Goal: Information Seeking & Learning: Check status

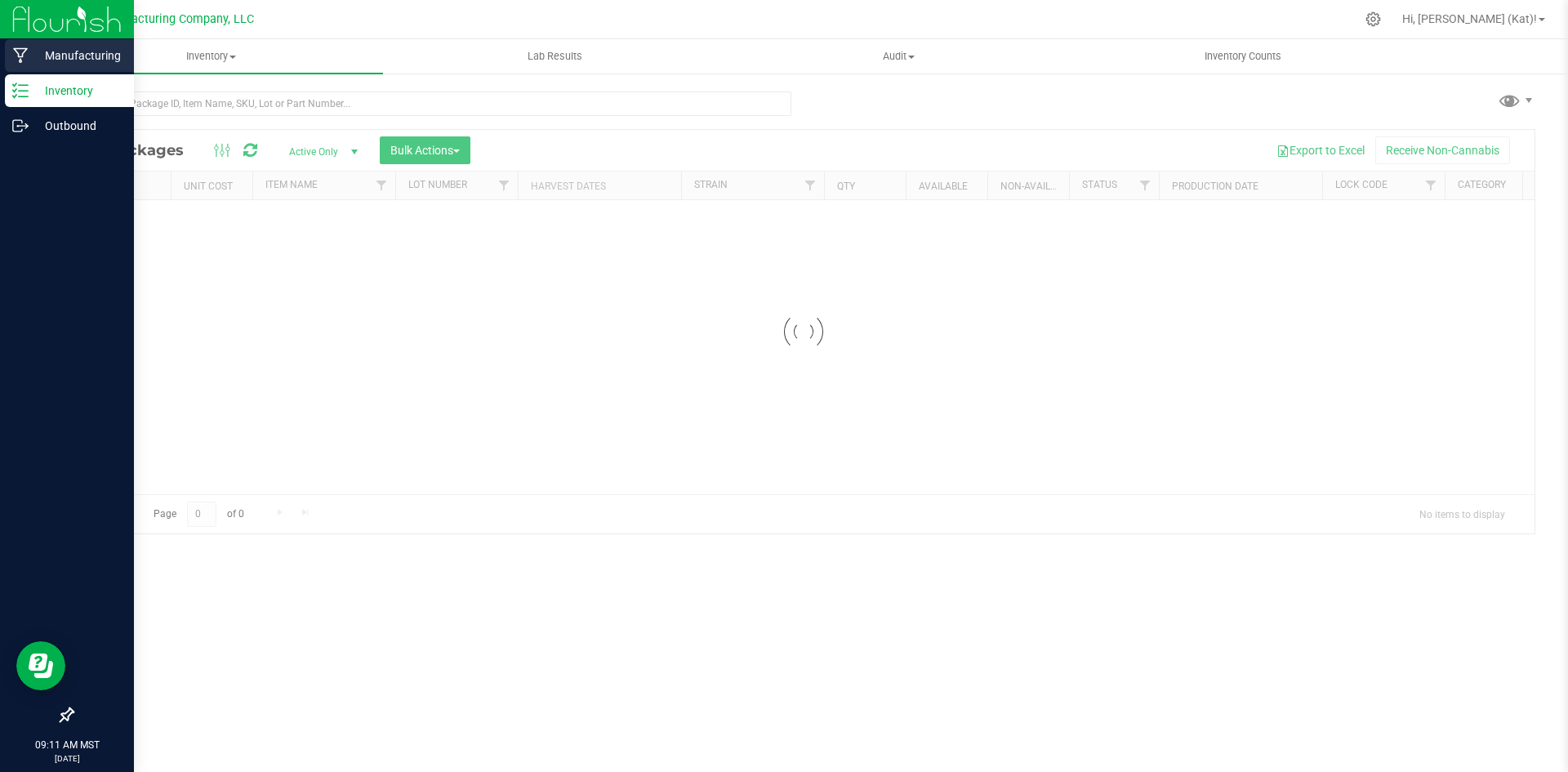
click at [64, 60] on p "Manufacturing" at bounding box center [77, 55] width 98 height 19
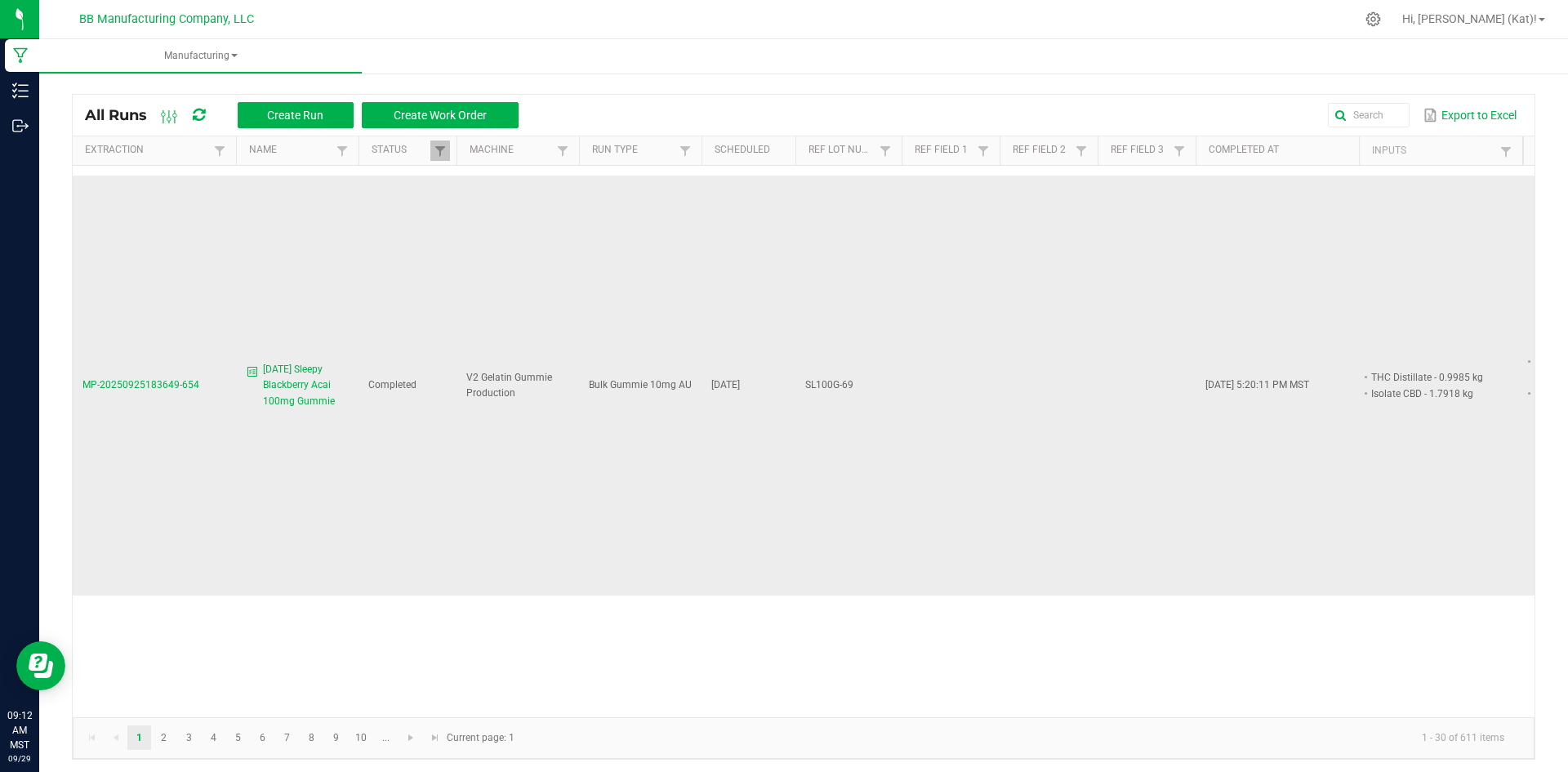
scroll to position [1716, 0]
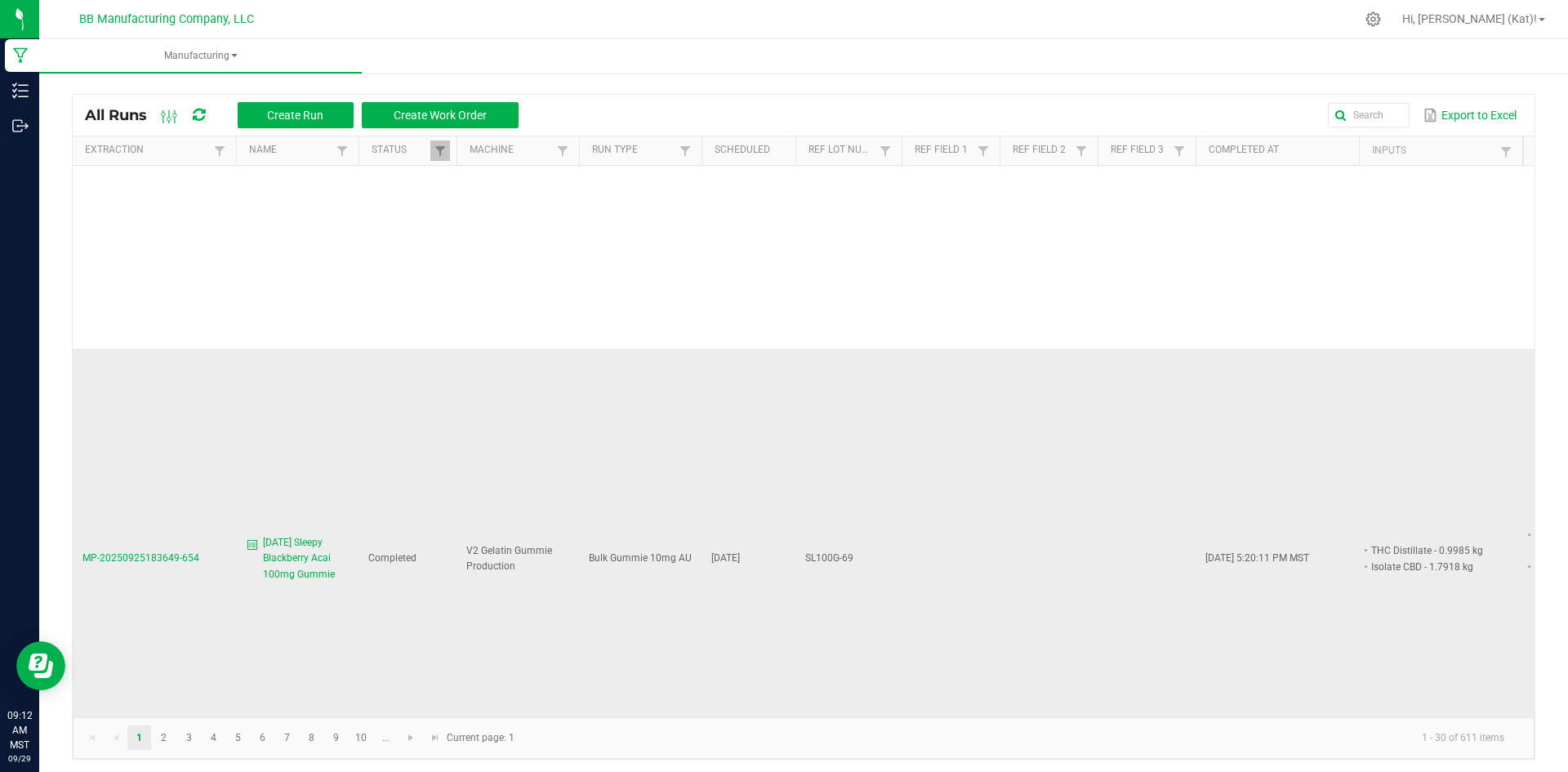
click at [322, 536] on span "[DATE] Sleepy Blackberry Acai 100mg Gummie" at bounding box center [306, 560] width 86 height 48
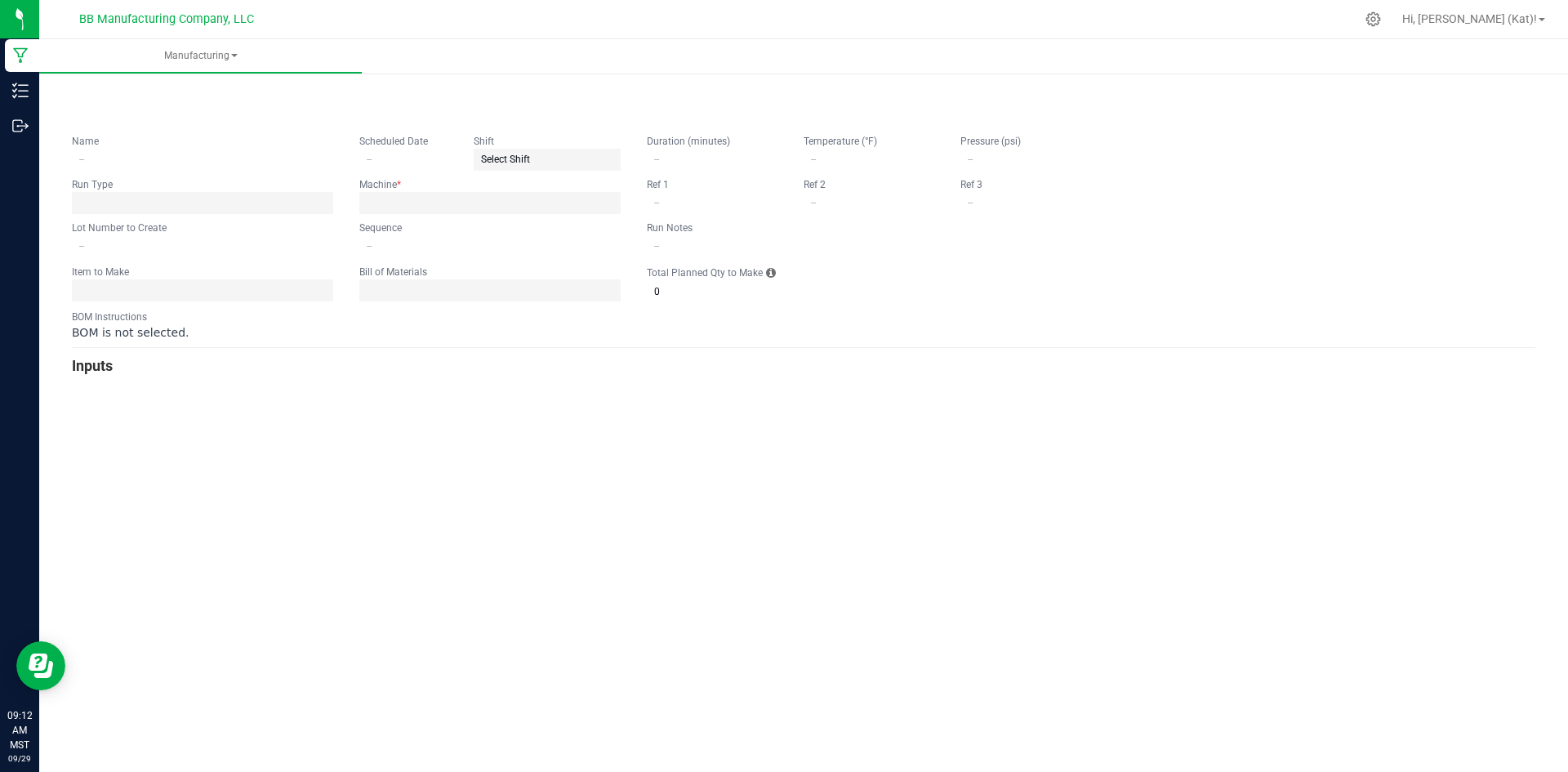
type input "[DATE] Sleepy Blackberry Acai 100mg Gummie"
type input "[DATE]"
type input "SL100G-69"
type input "2"
type input "15"
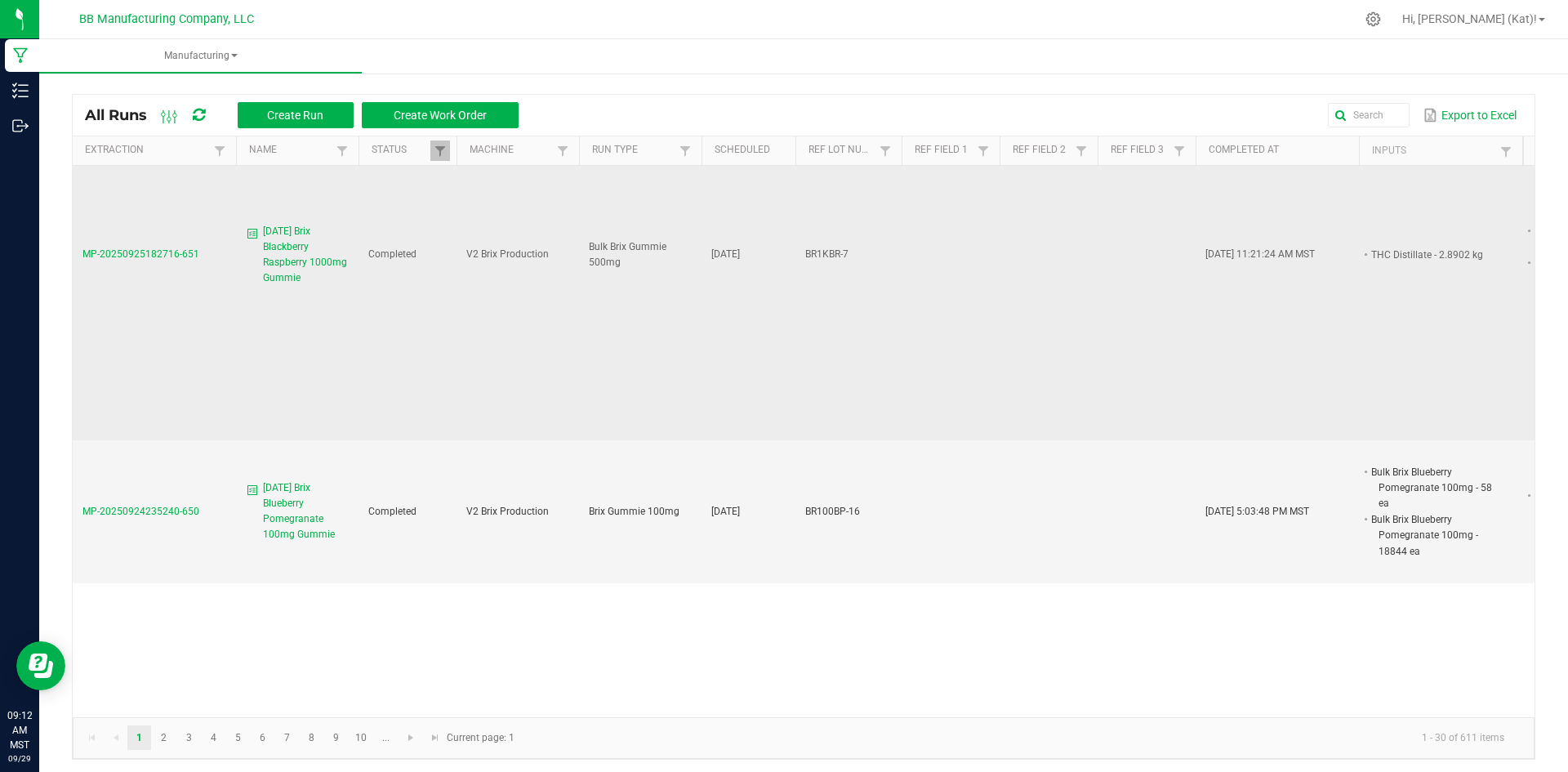
scroll to position [3678, 0]
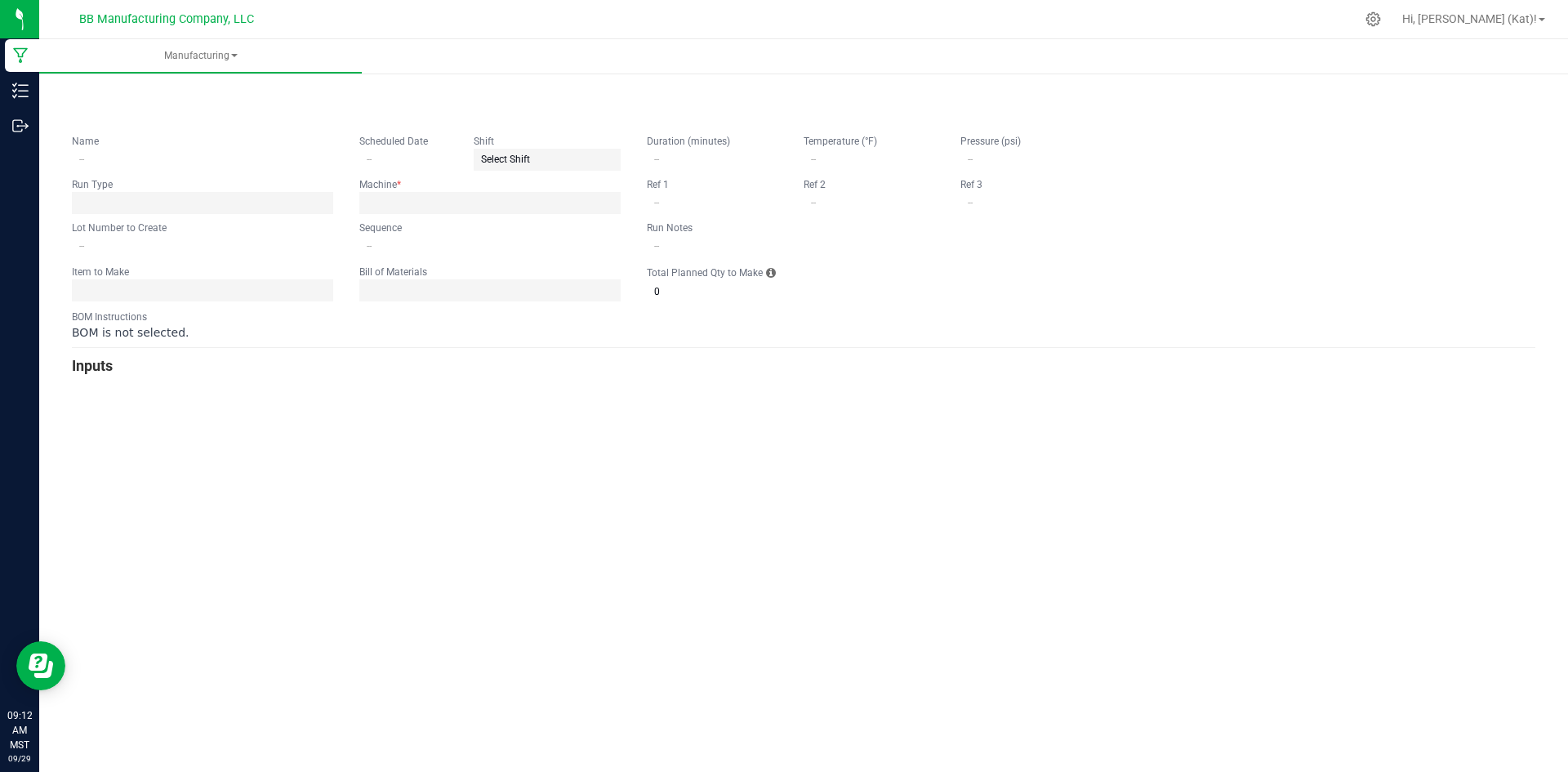
type input "9.22.25 Sleepy Blackberry Acai 100mg Gummie"
type input "09/22/2025"
type input "SL100G-68"
type input "0"
type input "15"
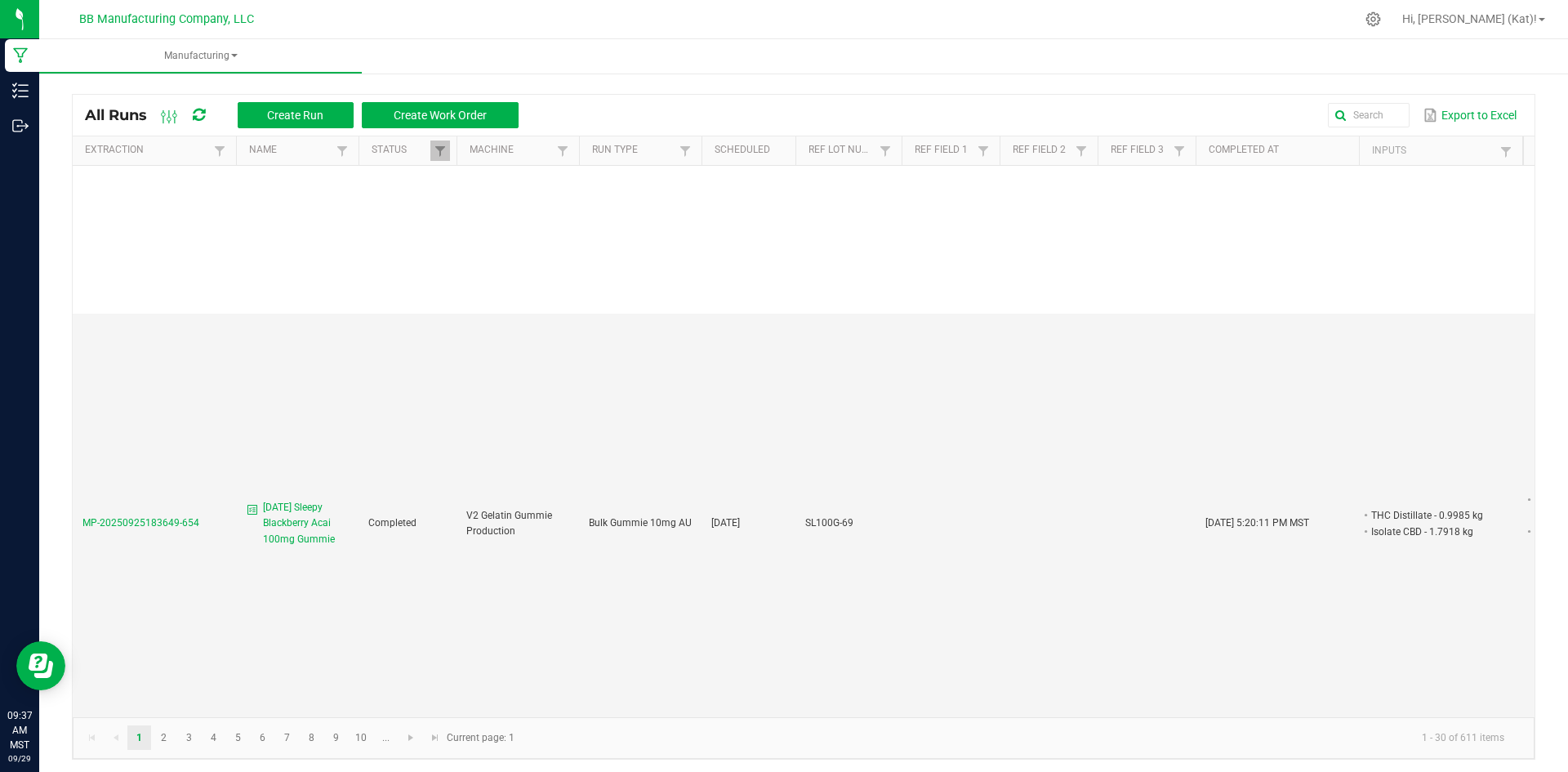
scroll to position [1962, 0]
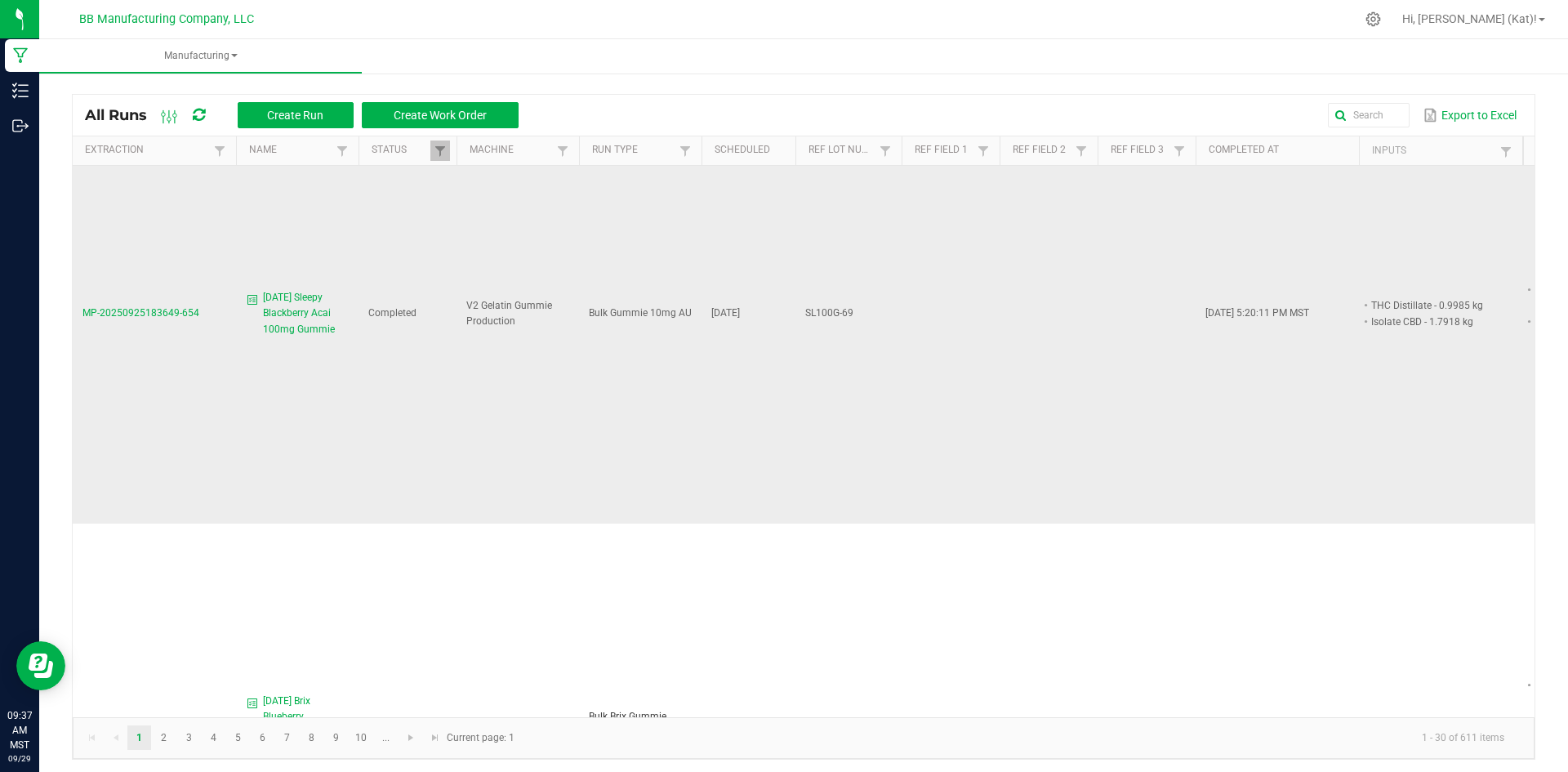
click at [296, 290] on span "9.26.25 Sleepy Blackberry Acai 100mg Gummie" at bounding box center [306, 314] width 86 height 48
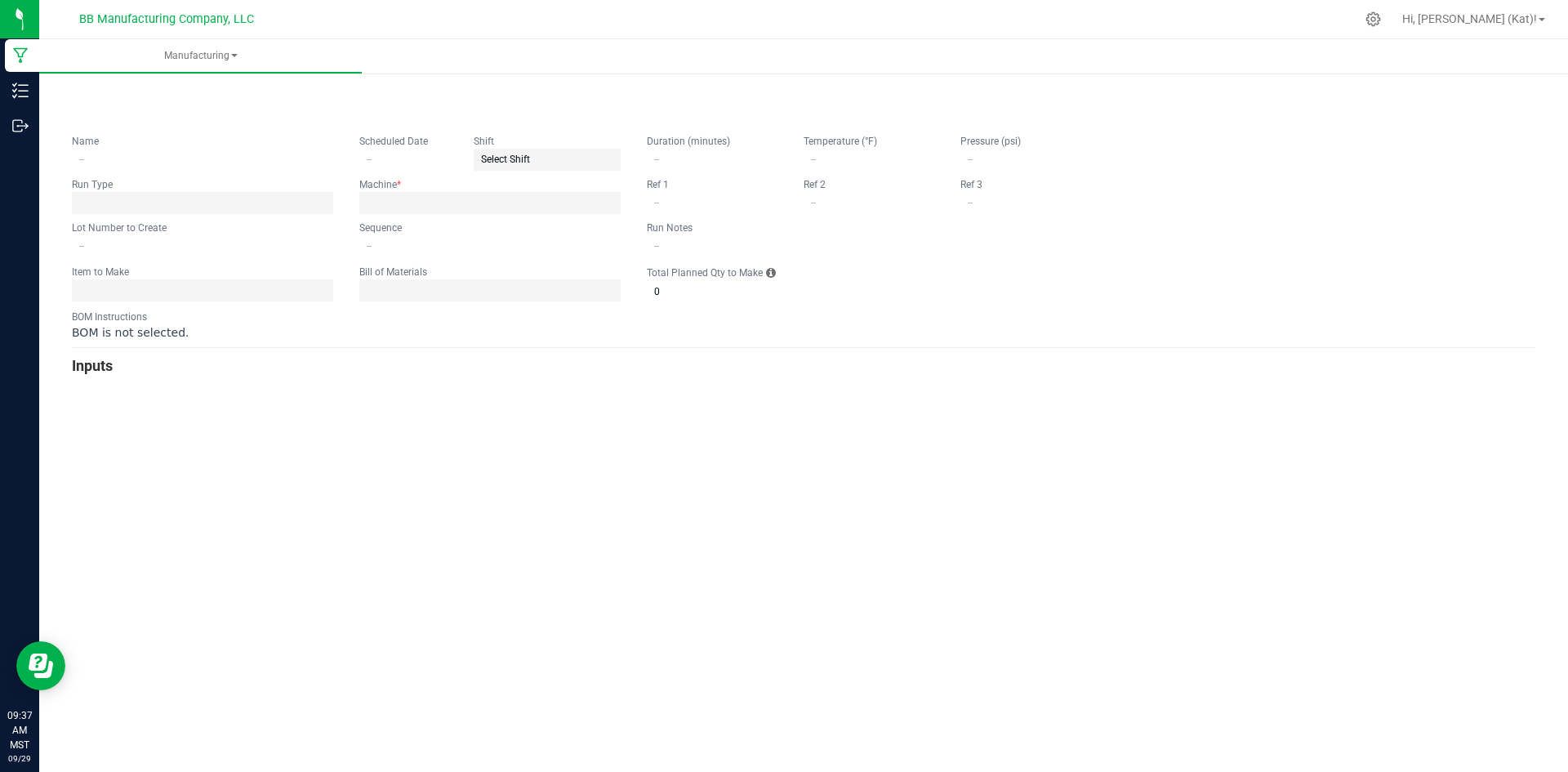
type input "9.26.25 Sleepy Blackberry Acai 100mg Gummie"
type input "09/26/2025"
type input "SL100G-69"
type input "2"
type input "15"
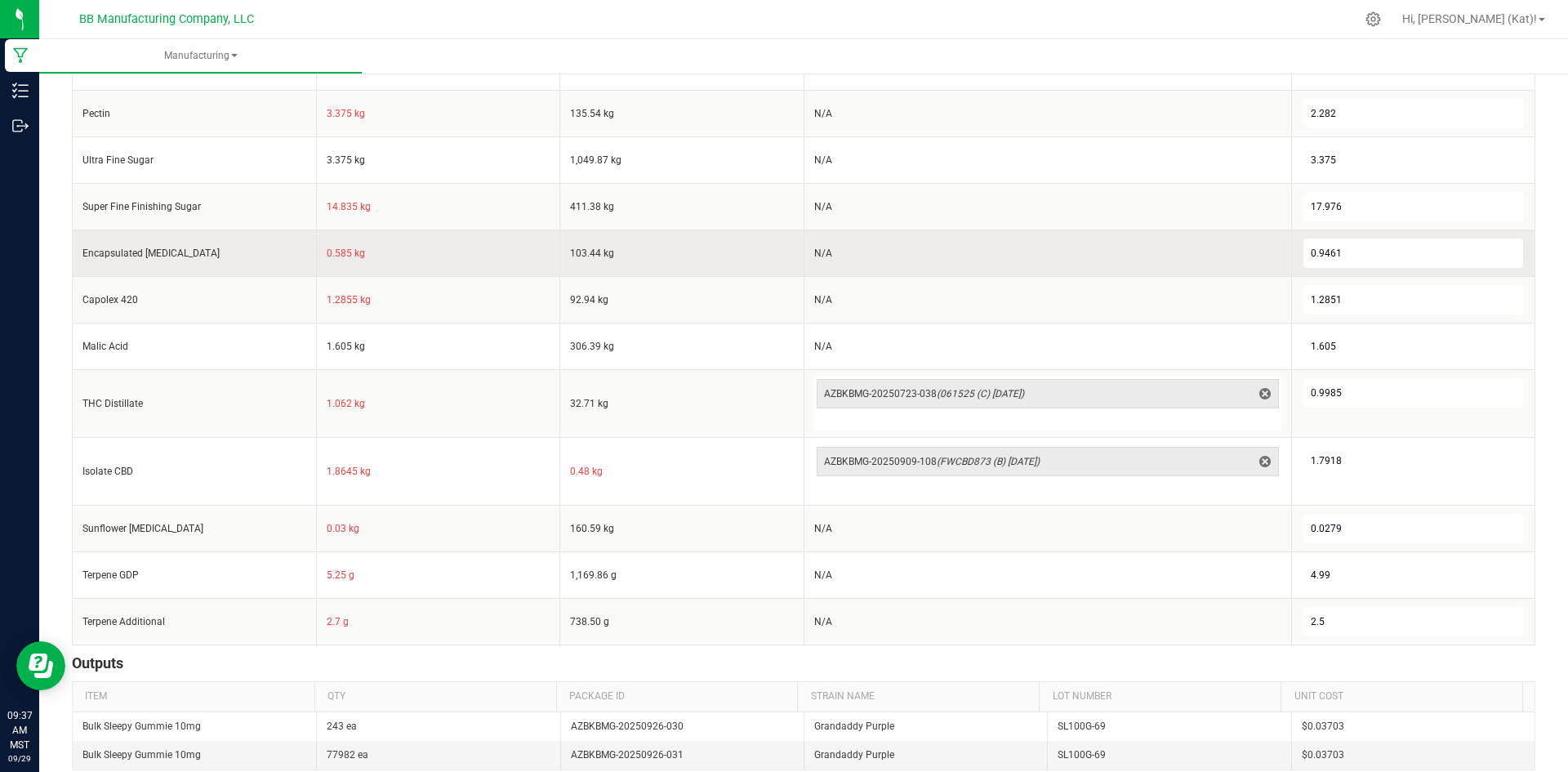
scroll to position [725, 0]
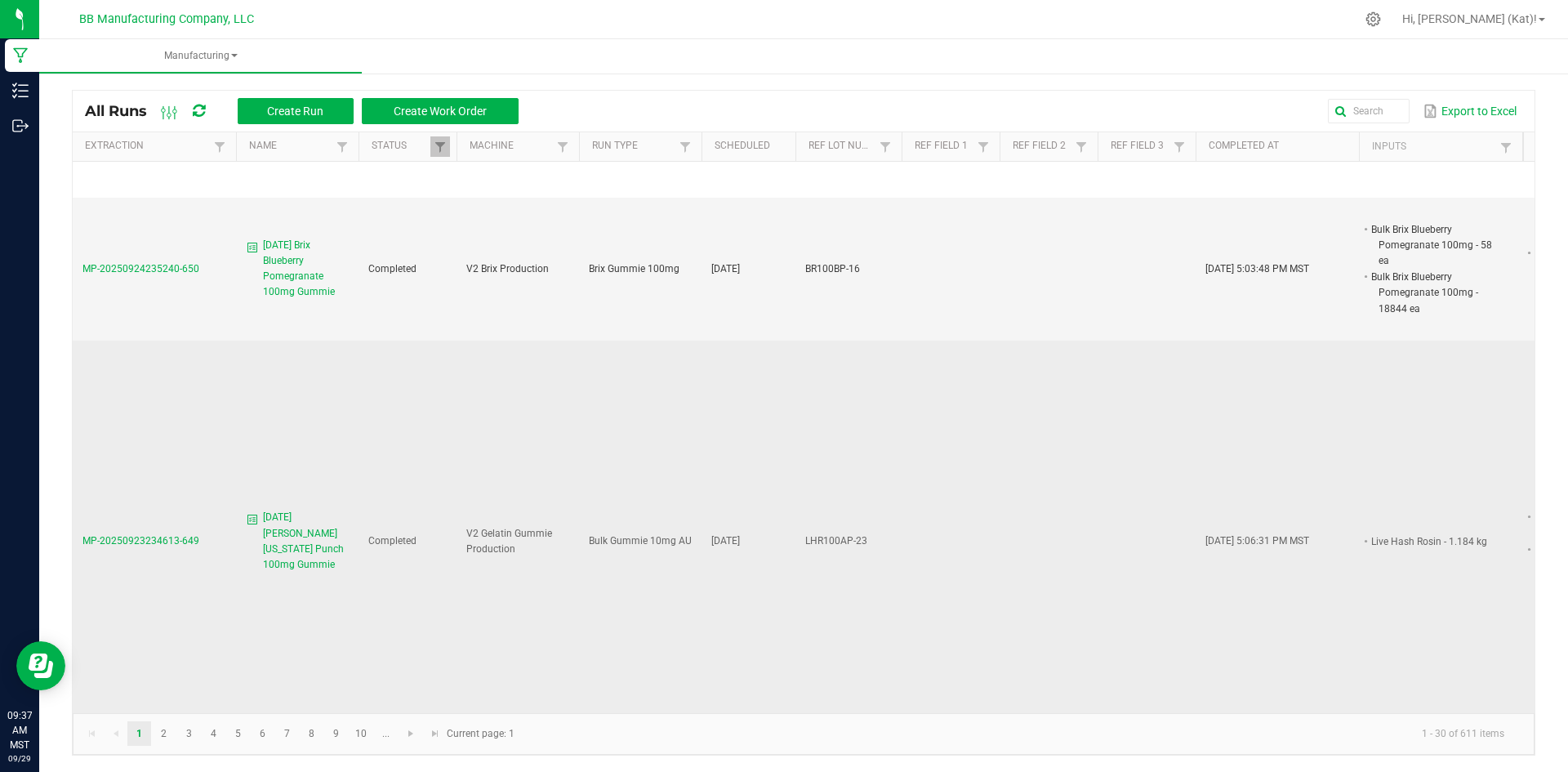
scroll to position [3678, 0]
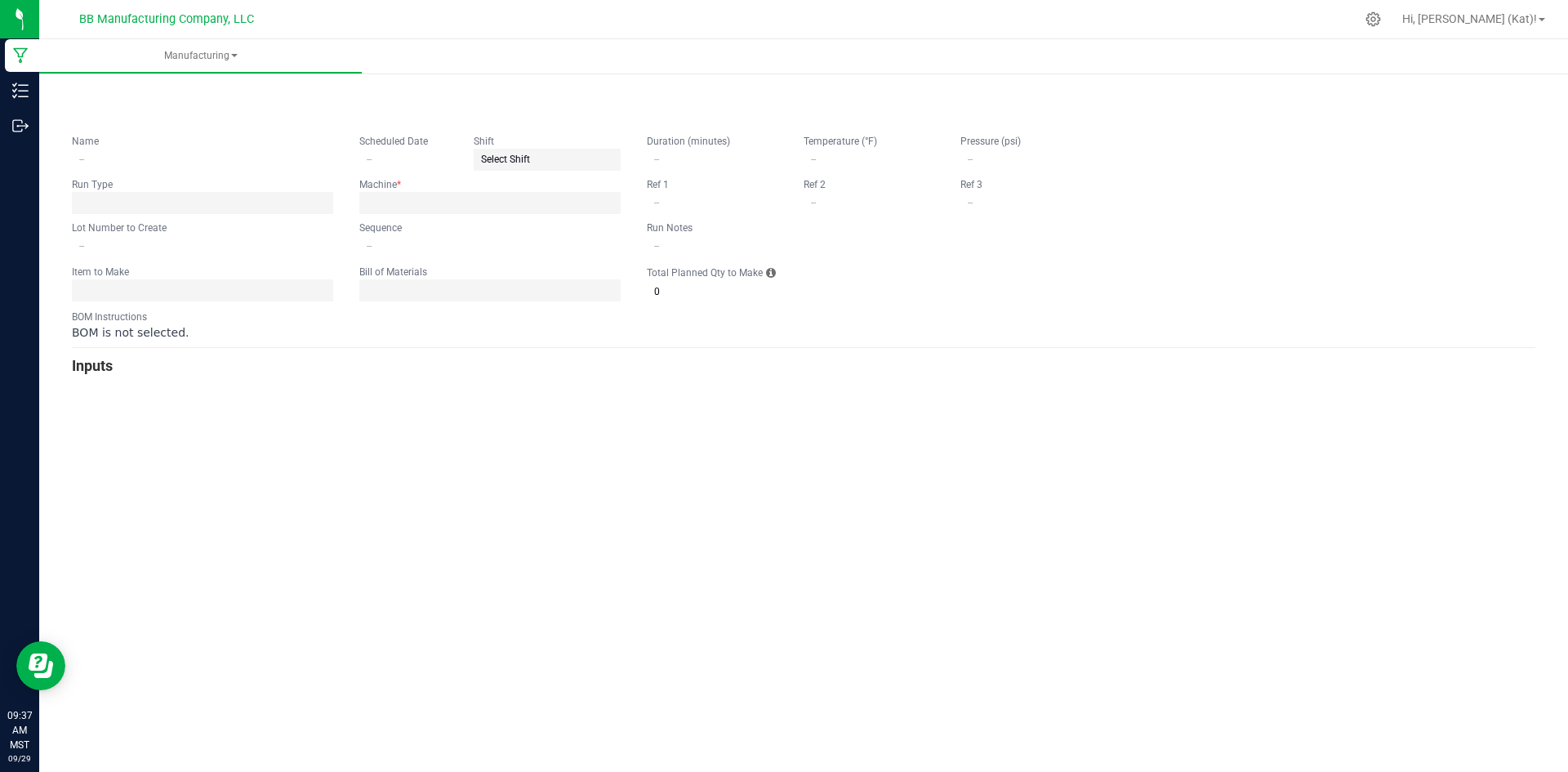
type input "9.22.25 Sleepy Blackberry Acai 100mg Gummie"
type input "09/22/2025"
type input "SL100G-68"
type input "0"
type input "15"
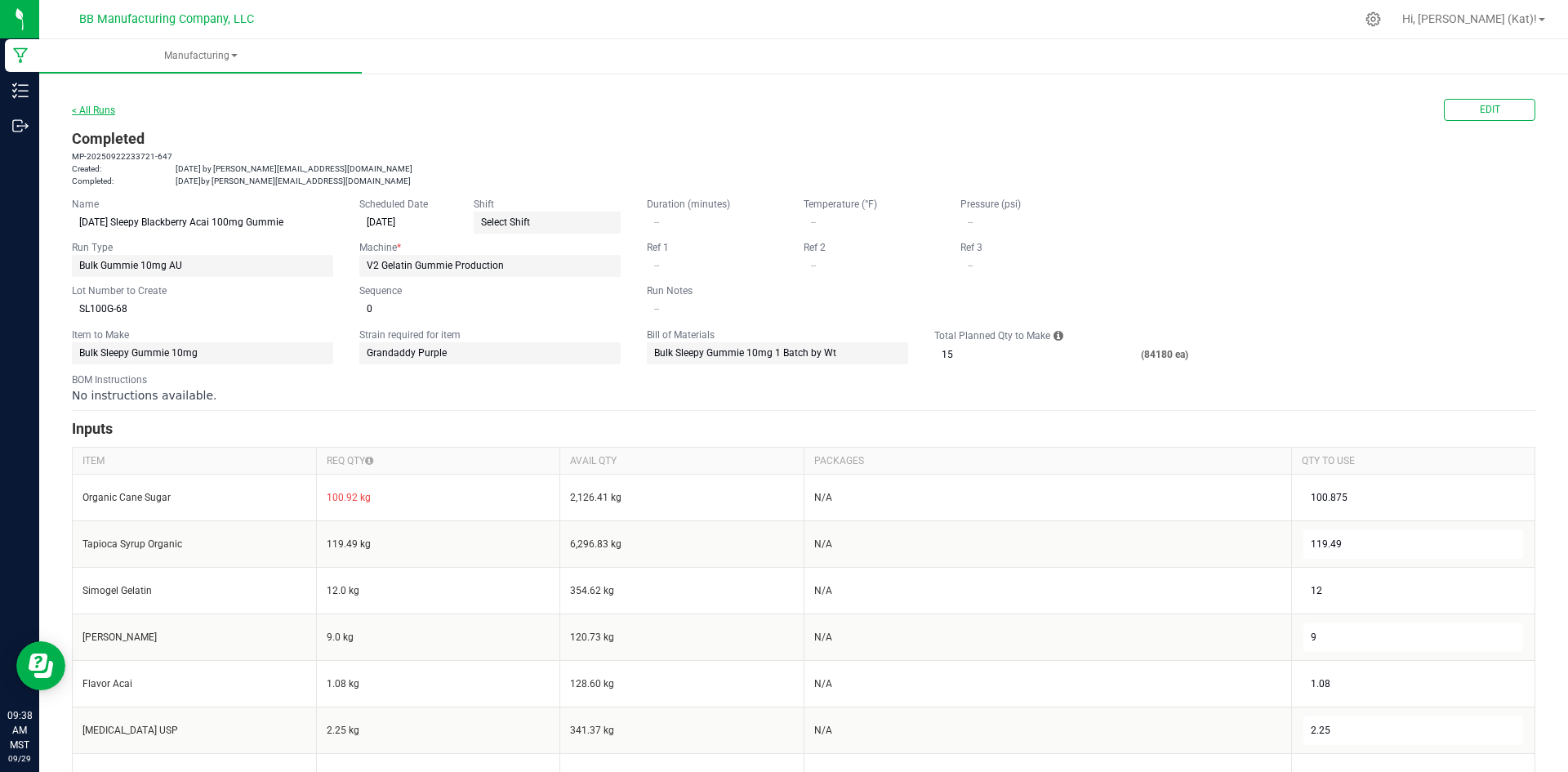
click at [92, 105] on link "< All Runs" at bounding box center [93, 110] width 43 height 11
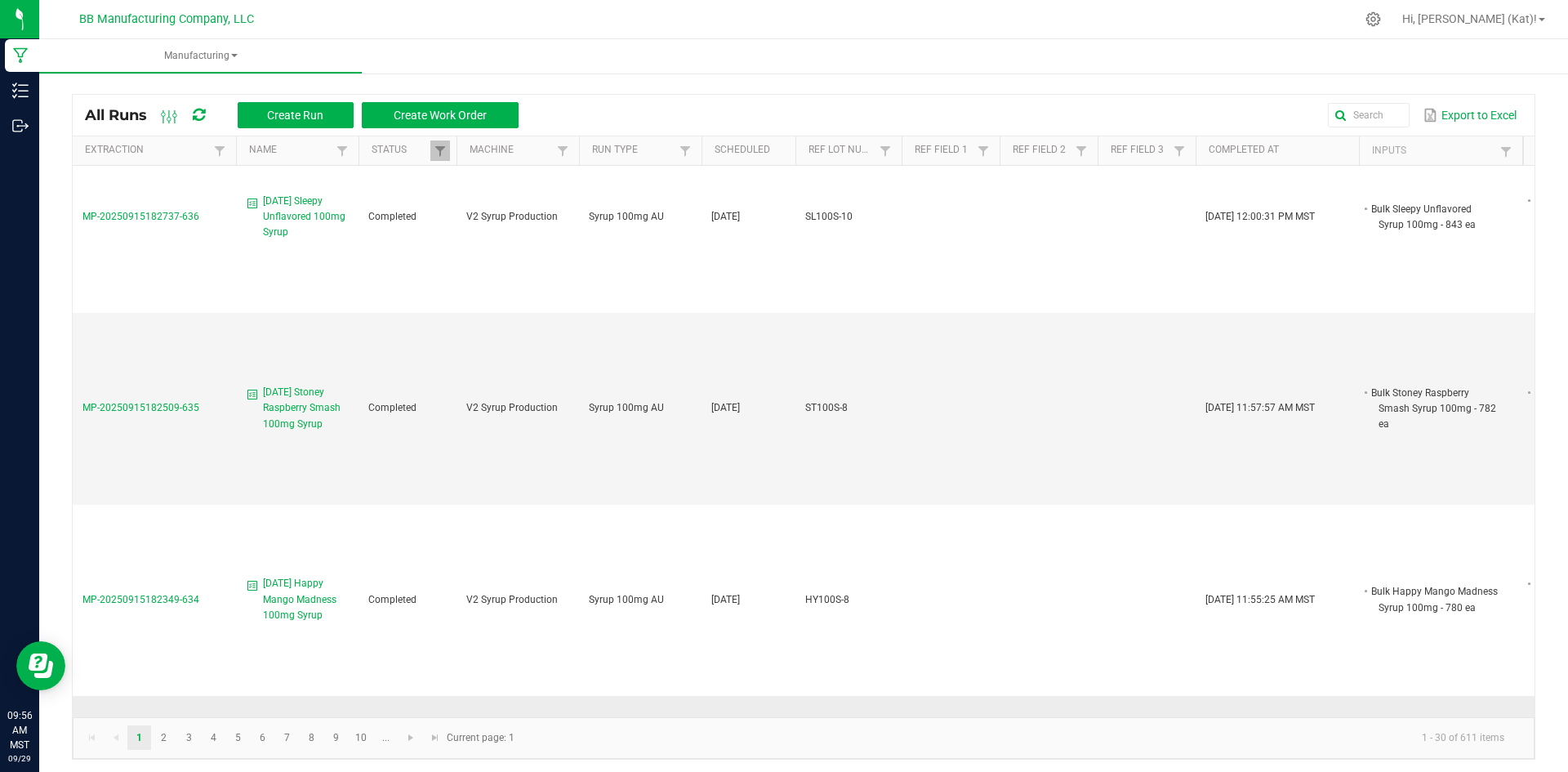
scroll to position [6865, 0]
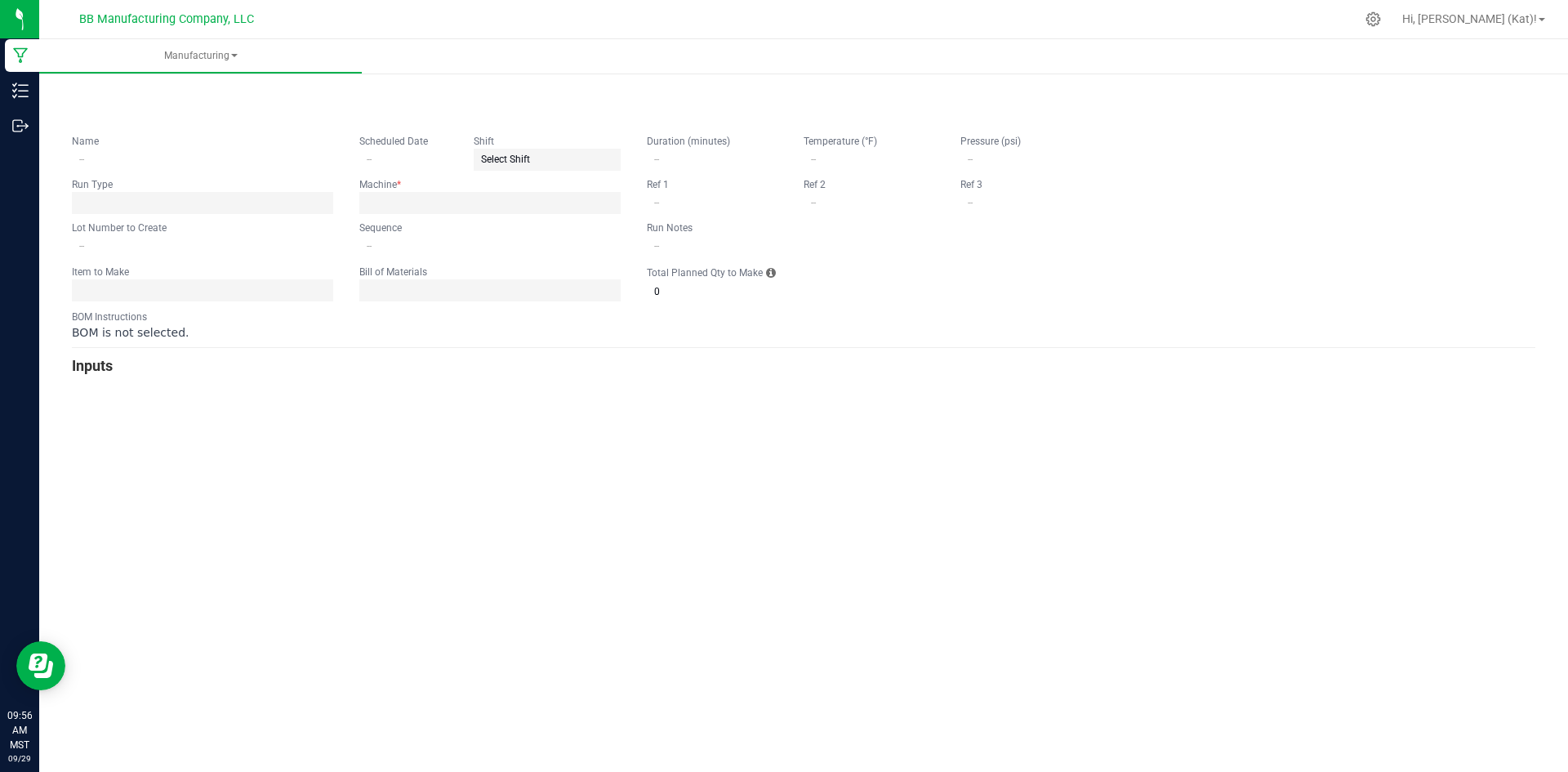
type input "9.18.25 Sleepy Blackberry Acai 300mg Gummie"
type input "09/18/2025"
type input "SL300G-11"
type input "2"
type input "4"
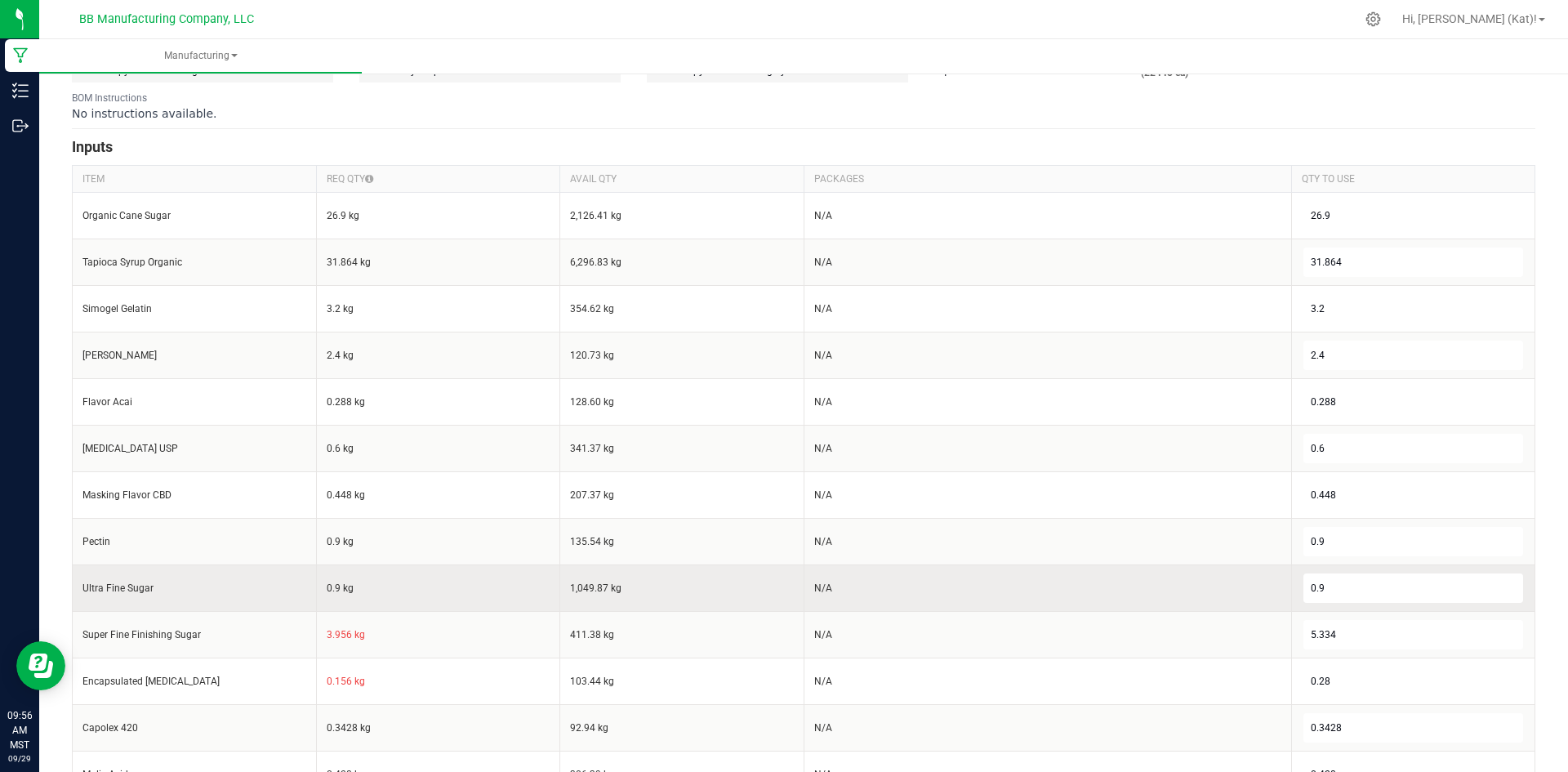
scroll to position [572, 0]
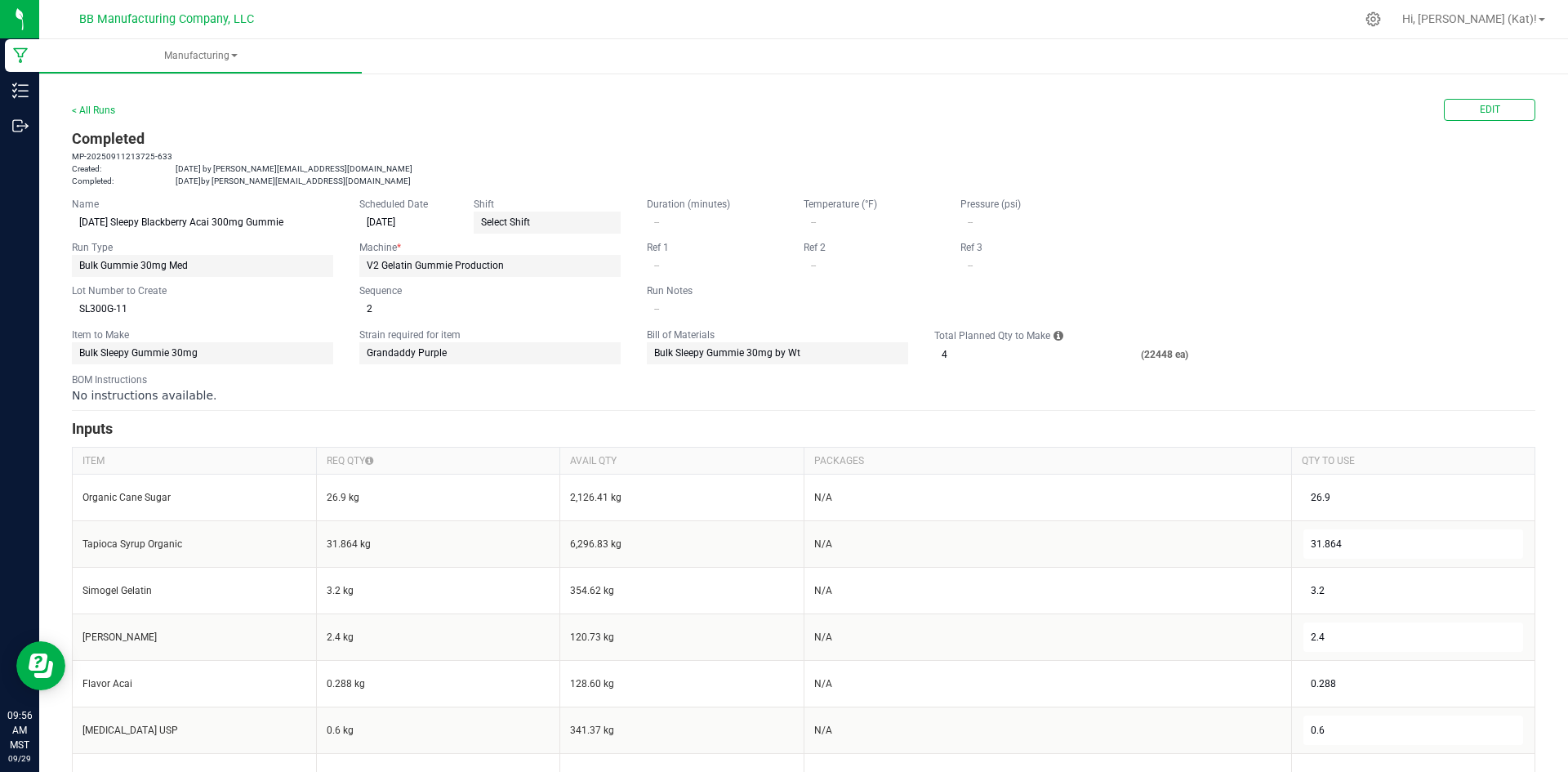
scroll to position [572, 0]
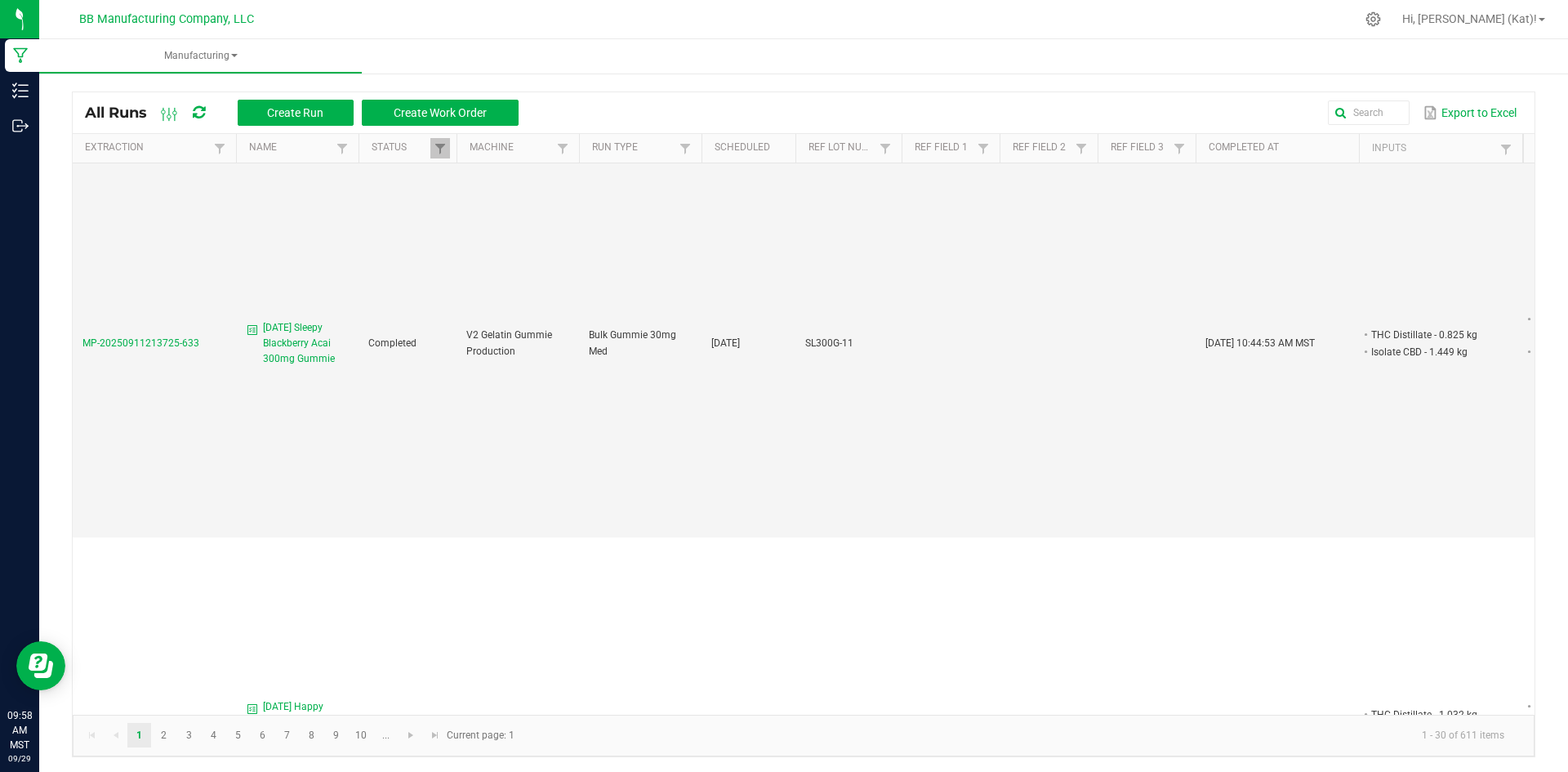
scroll to position [4, 0]
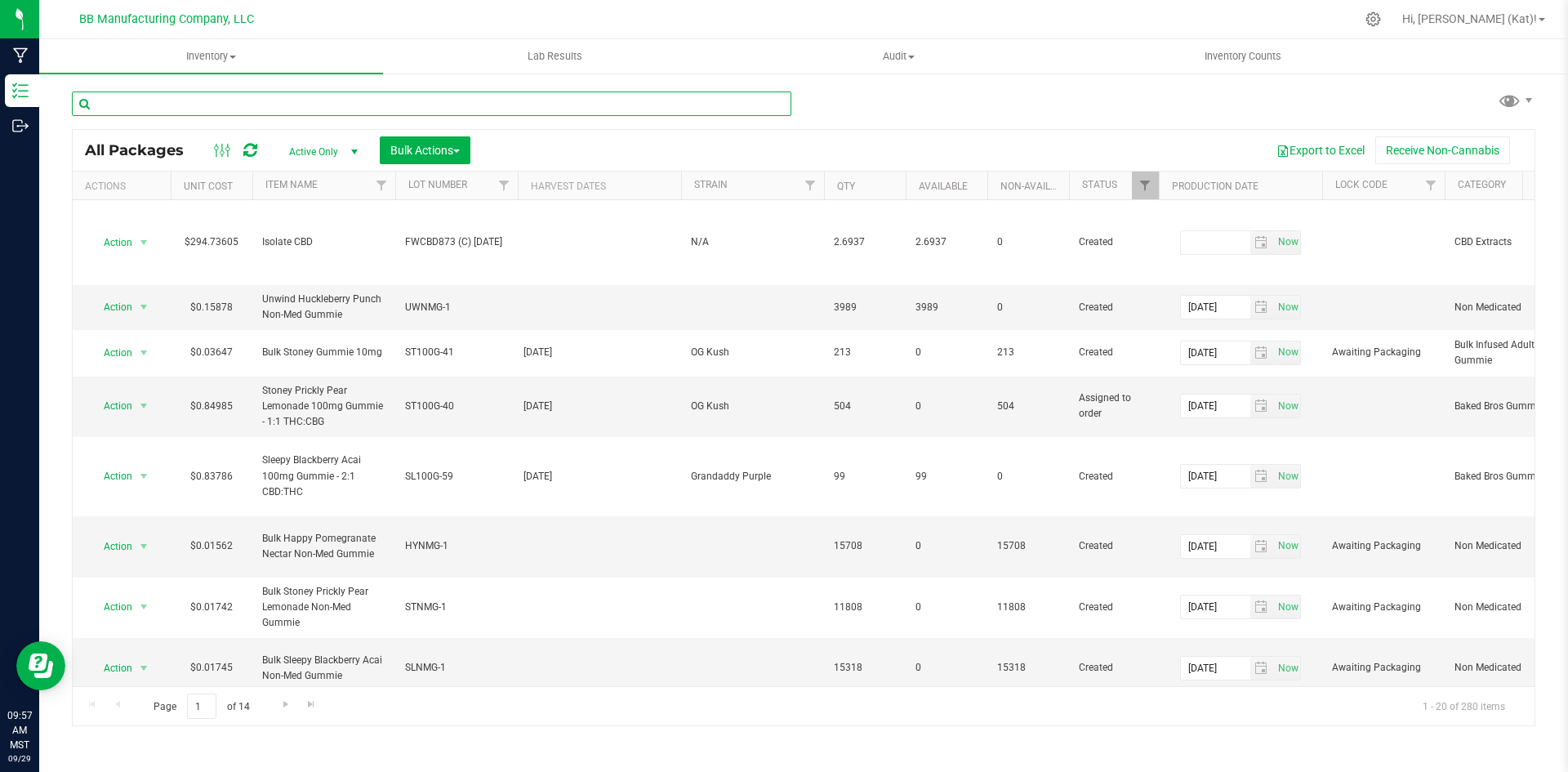
click at [712, 101] on input "text" at bounding box center [432, 103] width 719 height 25
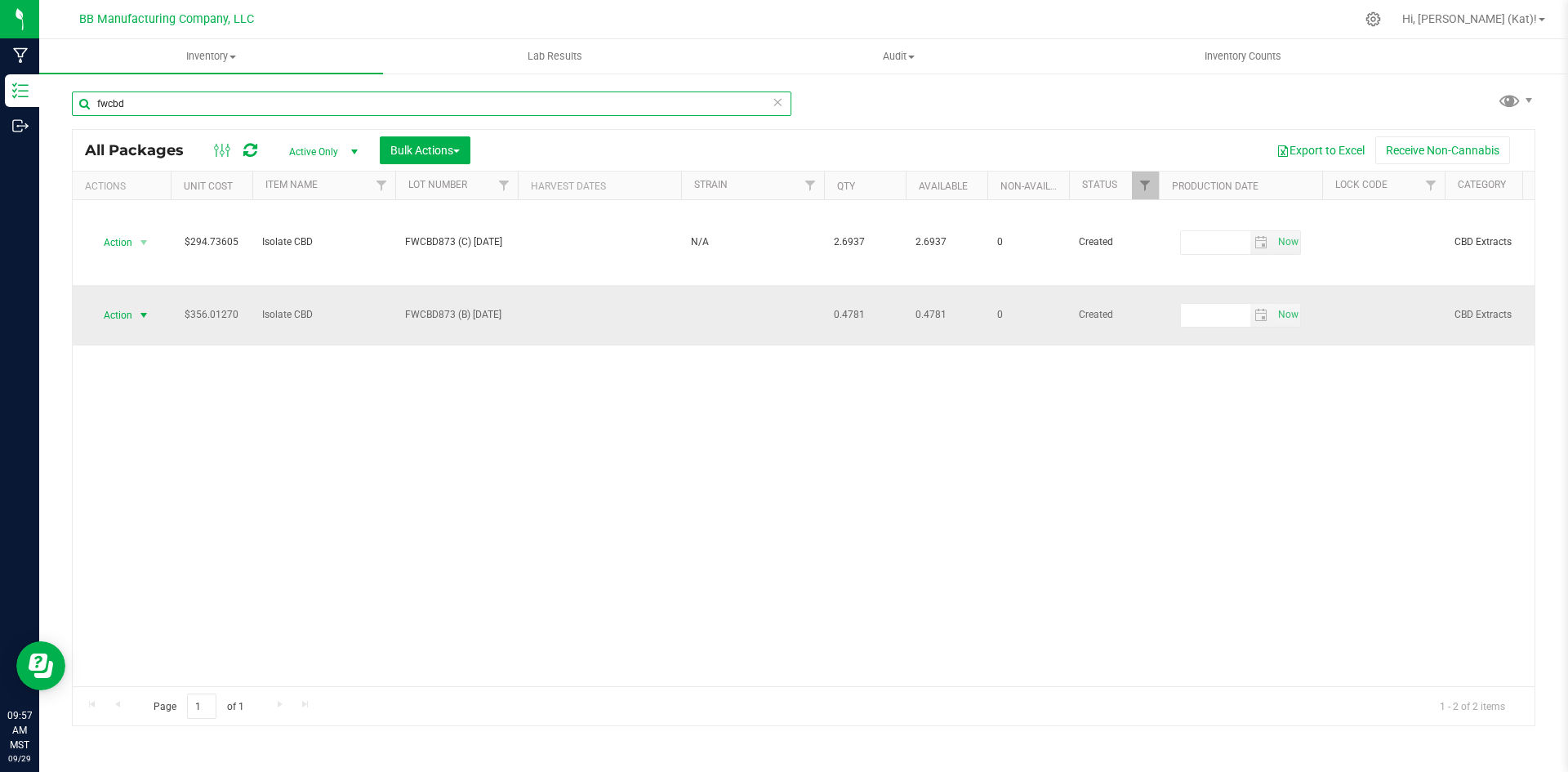
type input "fwcbd"
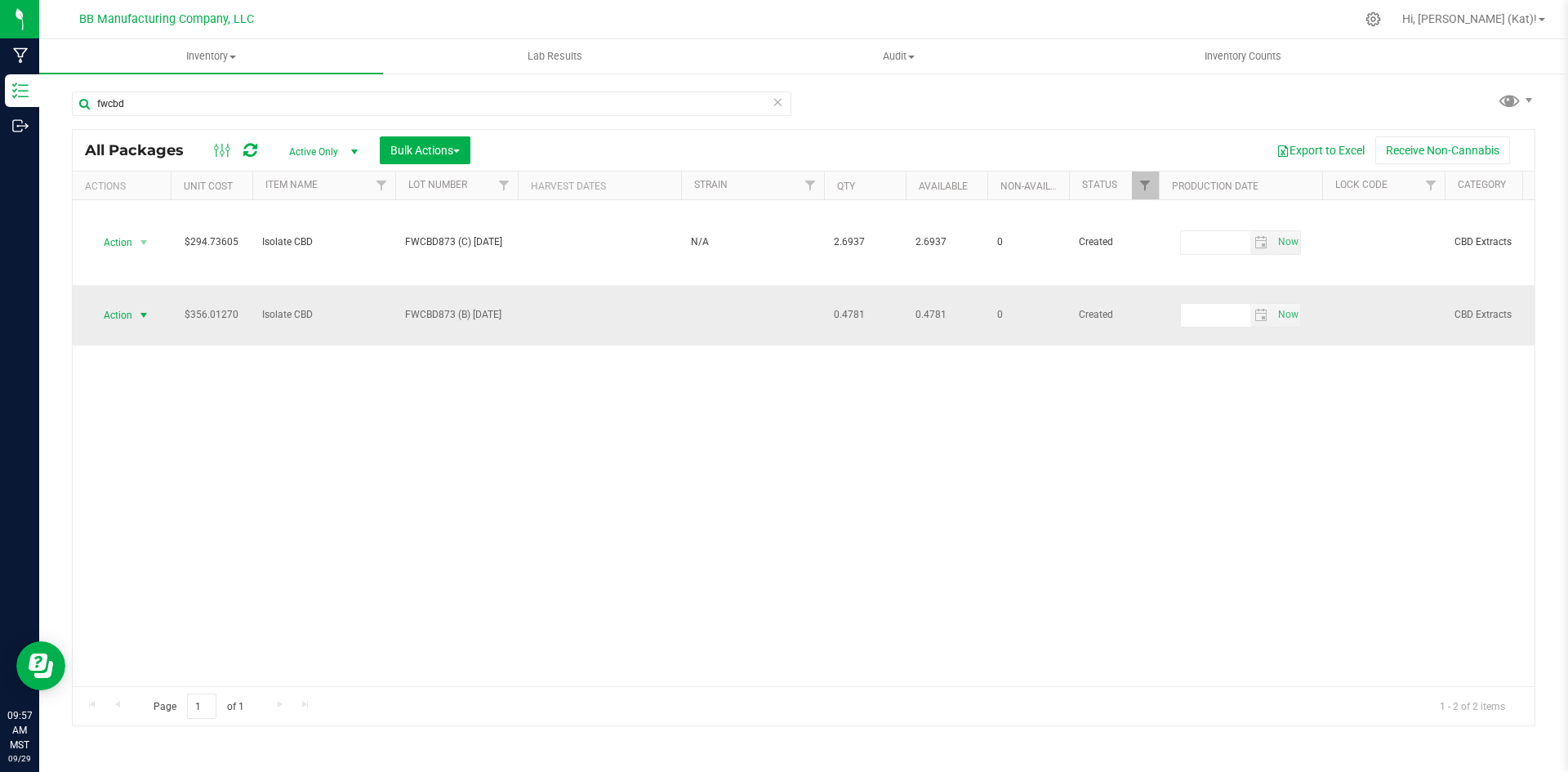
click at [103, 310] on span "Action" at bounding box center [111, 315] width 44 height 23
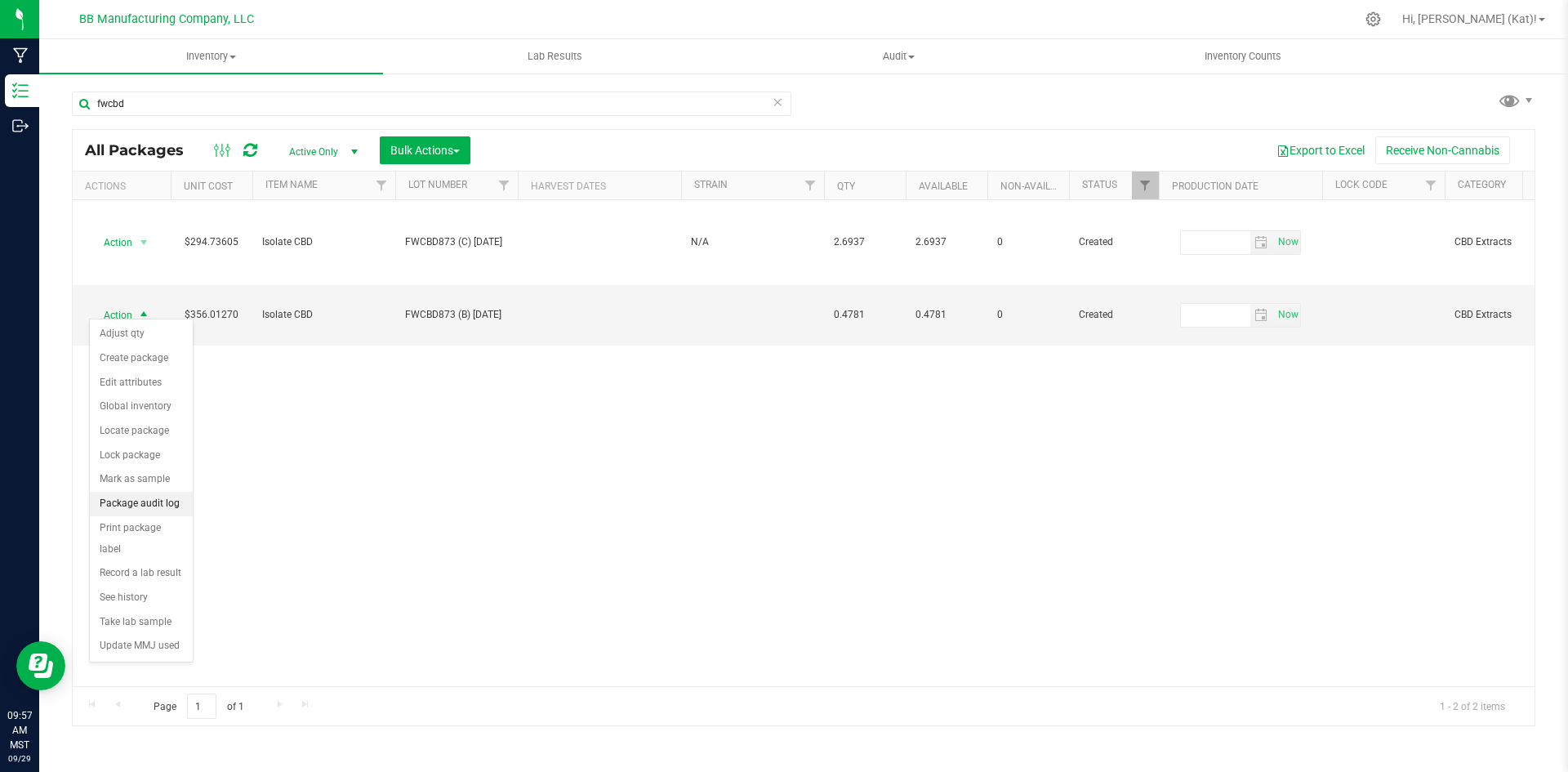
click at [168, 506] on li "Package audit log" at bounding box center [141, 504] width 103 height 25
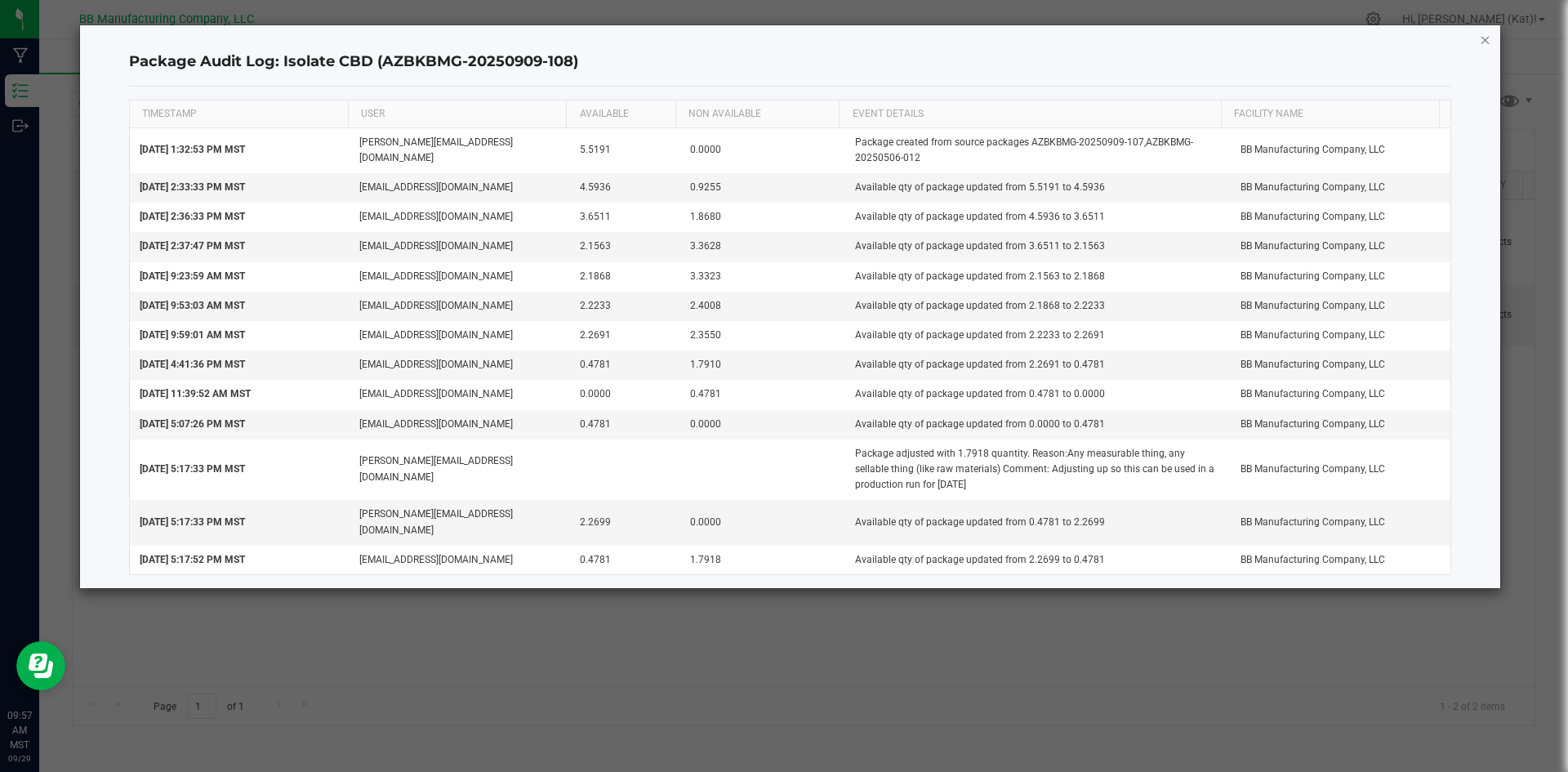
click at [1486, 46] on icon "button" at bounding box center [1486, 38] width 11 height 19
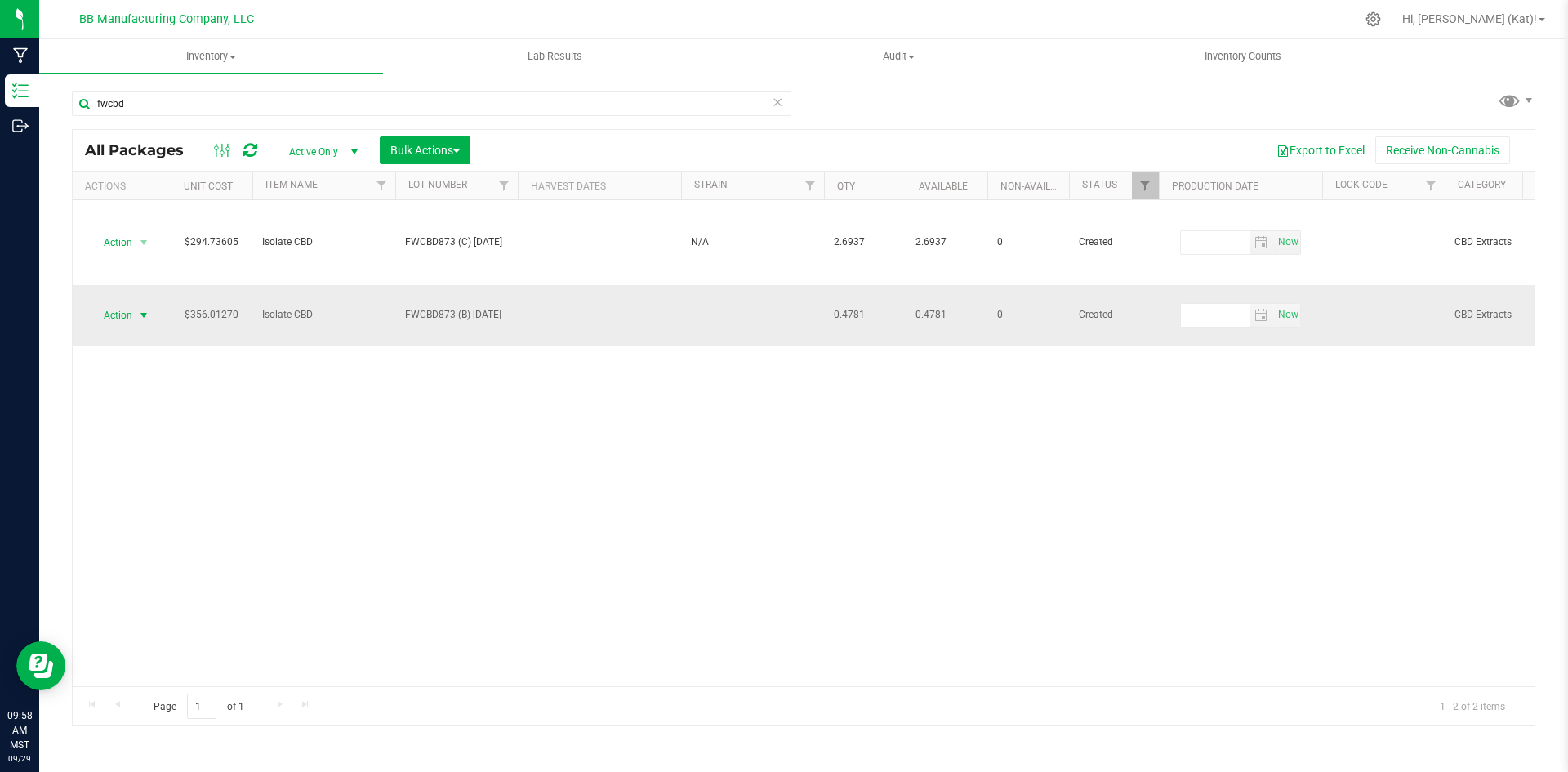
click at [128, 306] on span "Action" at bounding box center [111, 315] width 44 height 23
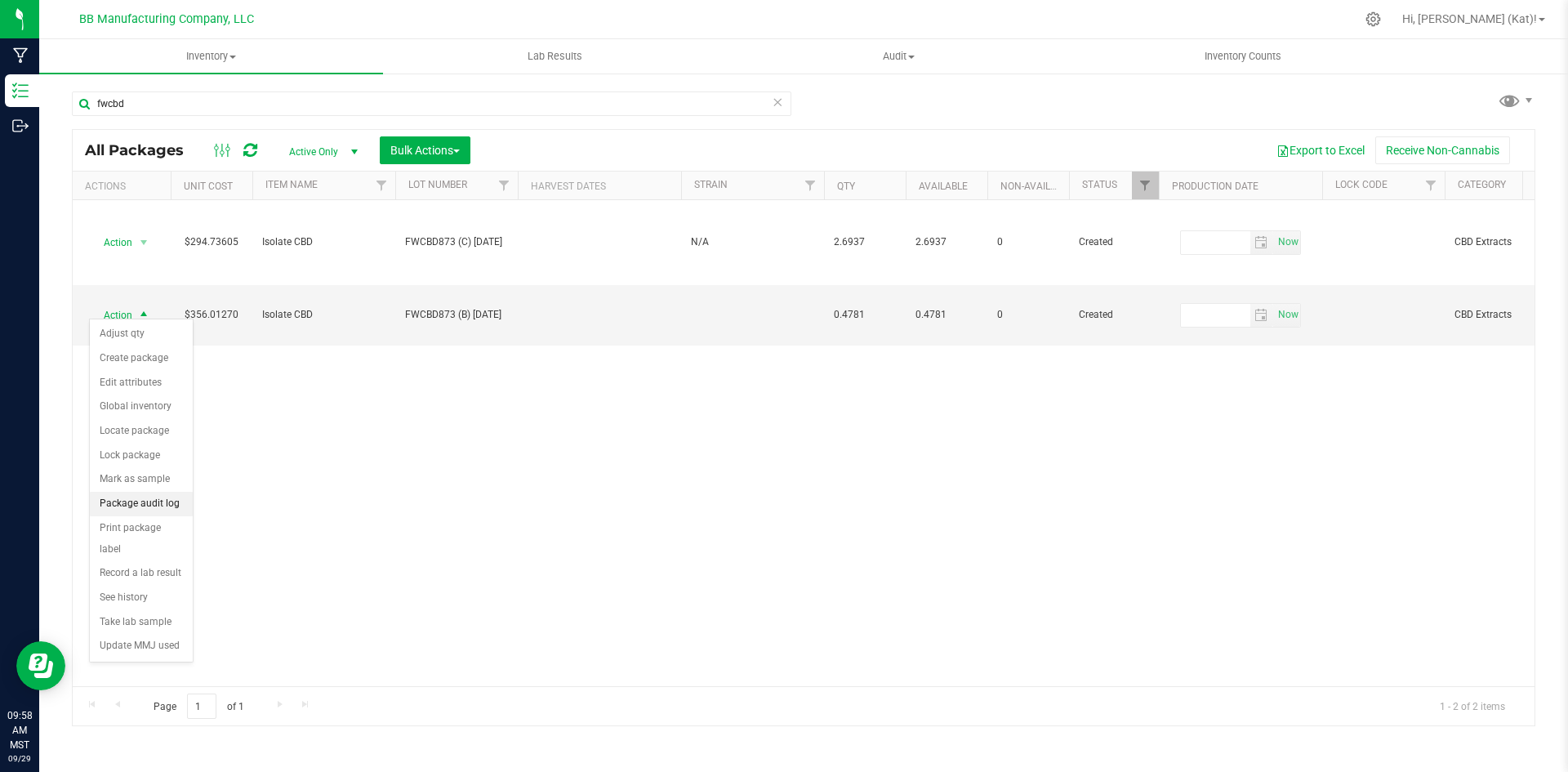
click at [147, 497] on li "Package audit log" at bounding box center [141, 504] width 103 height 25
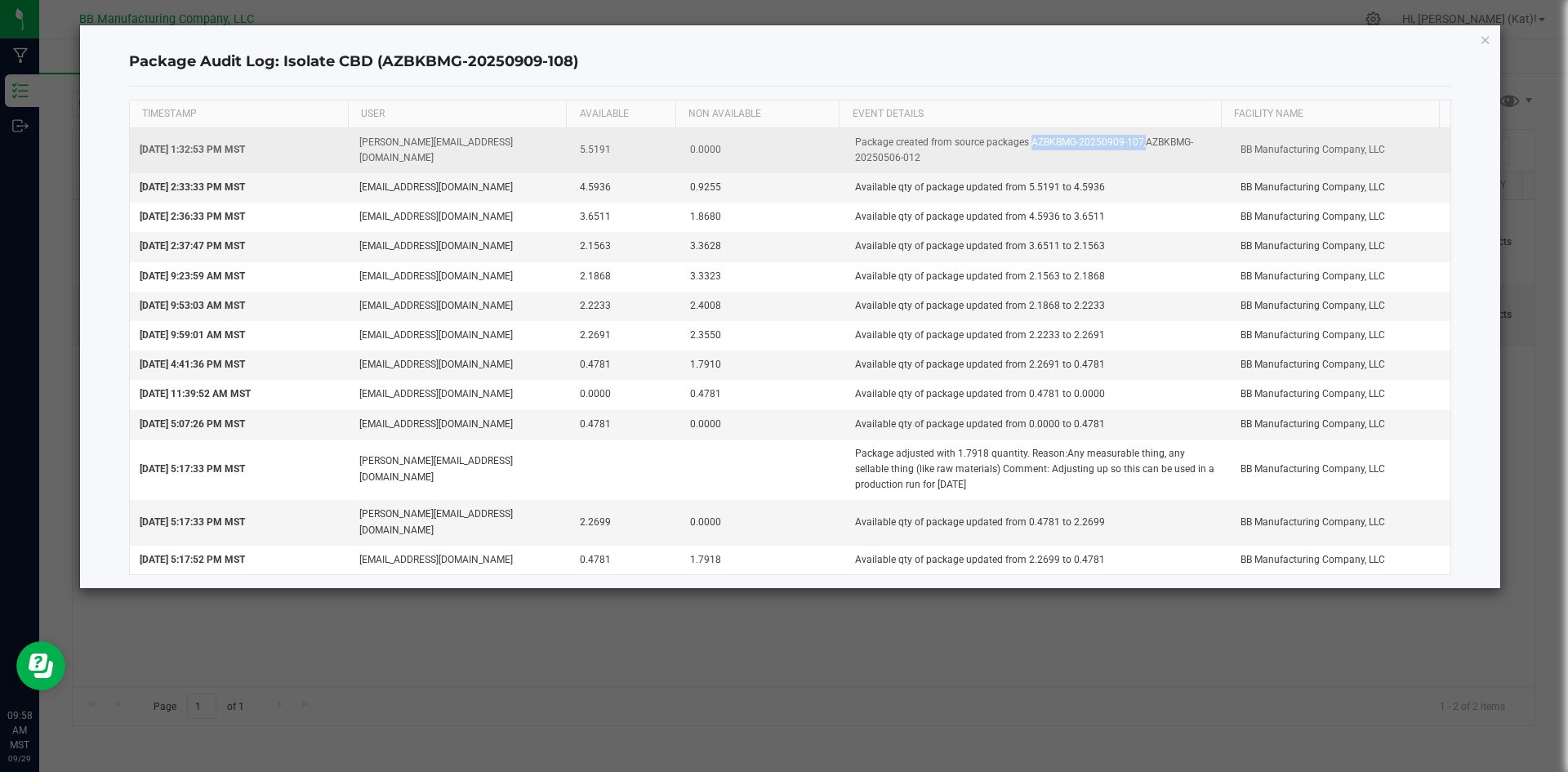
drag, startPoint x: 1022, startPoint y: 144, endPoint x: 1134, endPoint y: 146, distance: 112.0
click at [1134, 146] on td "Package created from source packages AZBKBMG-20250909-107,AZBKBMG-20250506-012" at bounding box center [1038, 150] width 385 height 45
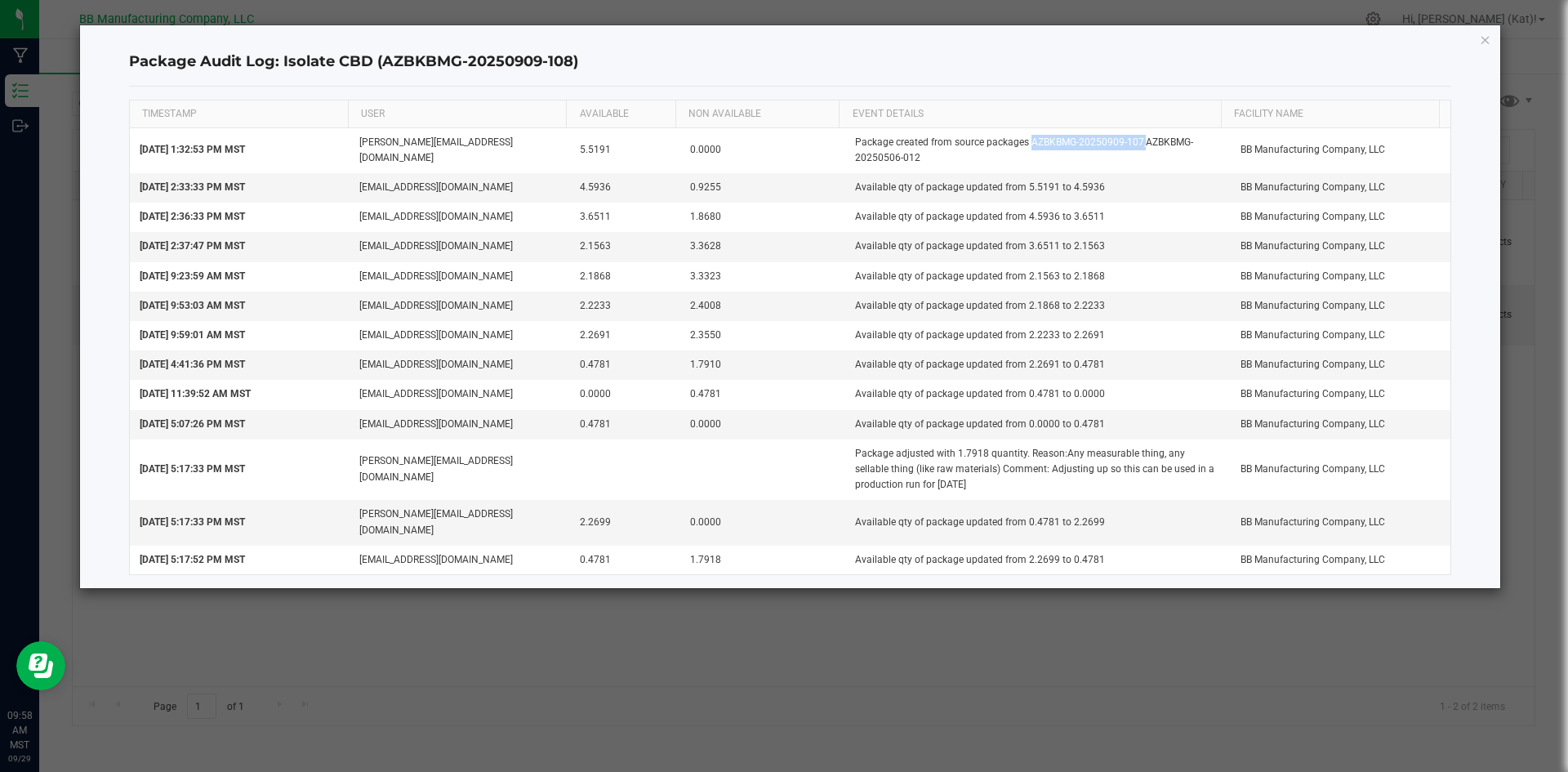
copy td "AZBKBMG-20250909-107"
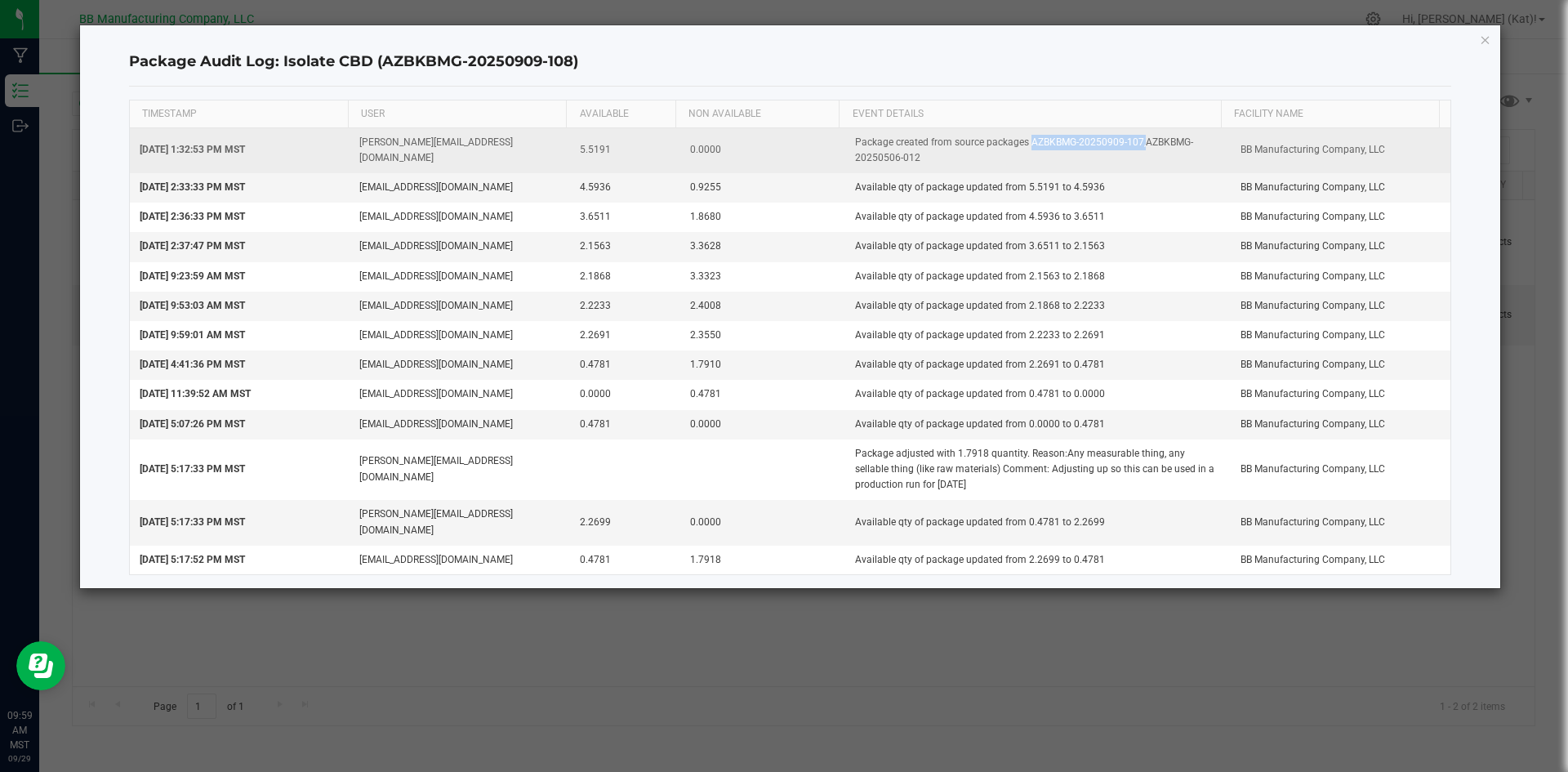
drag, startPoint x: 1138, startPoint y: 142, endPoint x: 911, endPoint y: 158, distance: 227.6
click at [911, 158] on td "Package created from source packages AZBKBMG-20250909-107,AZBKBMG-20250506-012" at bounding box center [1038, 150] width 385 height 45
drag, startPoint x: 914, startPoint y: 155, endPoint x: 1139, endPoint y: 144, distance: 225.3
click at [1139, 144] on td "Package created from source packages AZBKBMG-20250909-107,AZBKBMG-20250506-012" at bounding box center [1038, 150] width 385 height 45
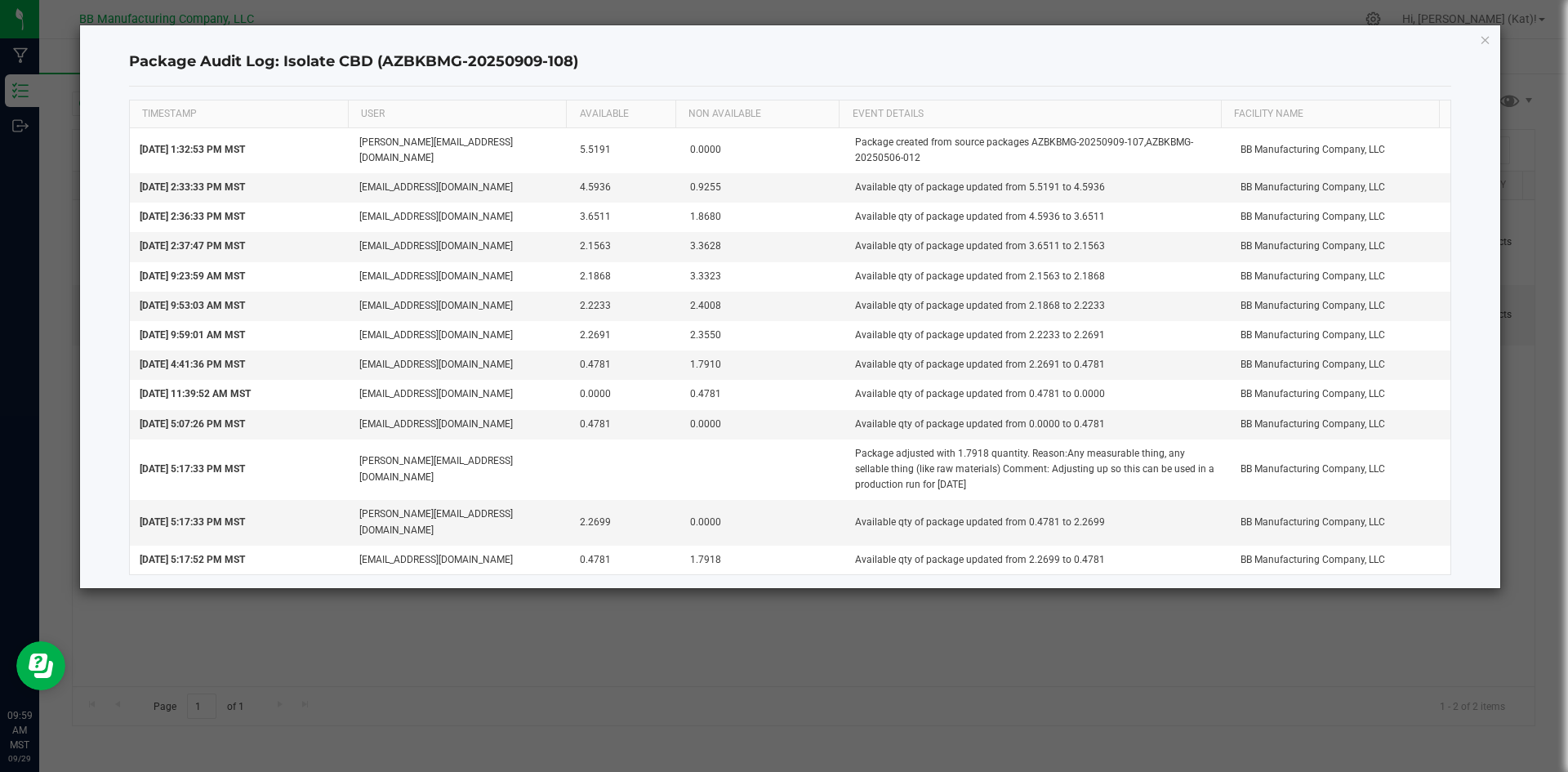
copy td "AZBKBMG-20250506-012"
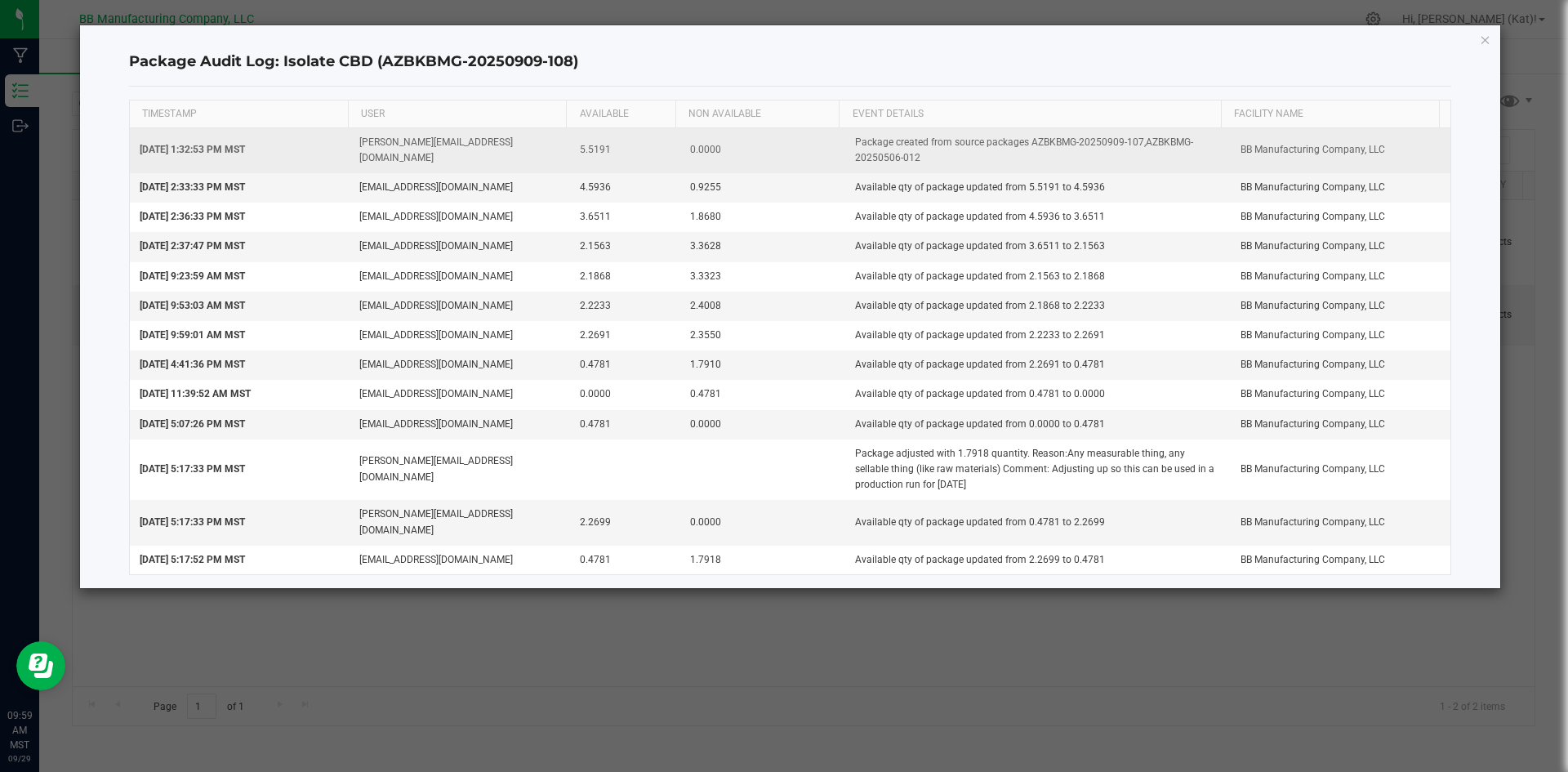
click at [1151, 169] on td "Package created from source packages AZBKBMG-20250909-107,AZBKBMG-20250506-012" at bounding box center [1038, 150] width 385 height 45
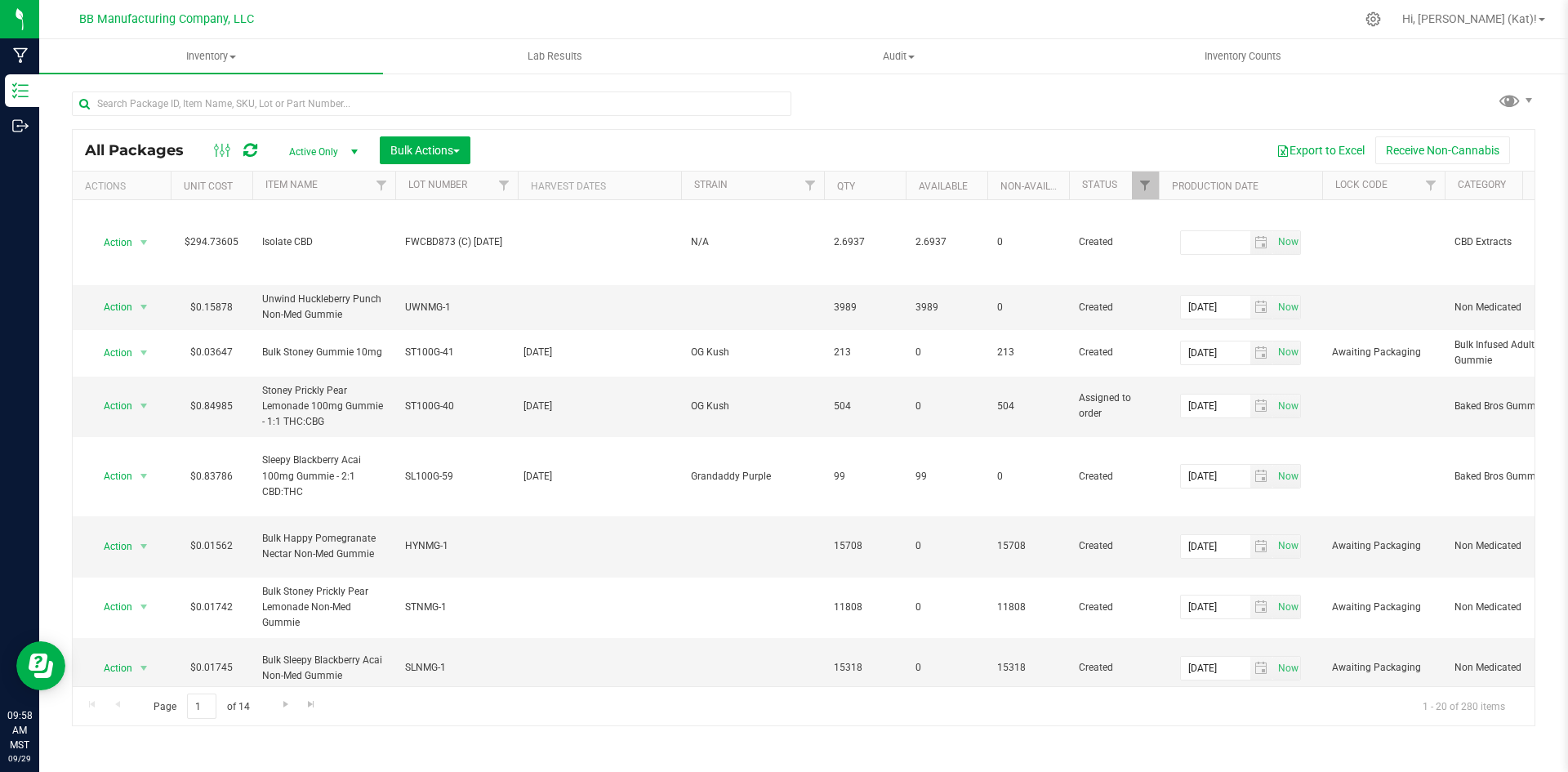
click at [333, 158] on span "Active Only" at bounding box center [320, 151] width 90 height 23
click at [312, 250] on li "All" at bounding box center [319, 251] width 88 height 25
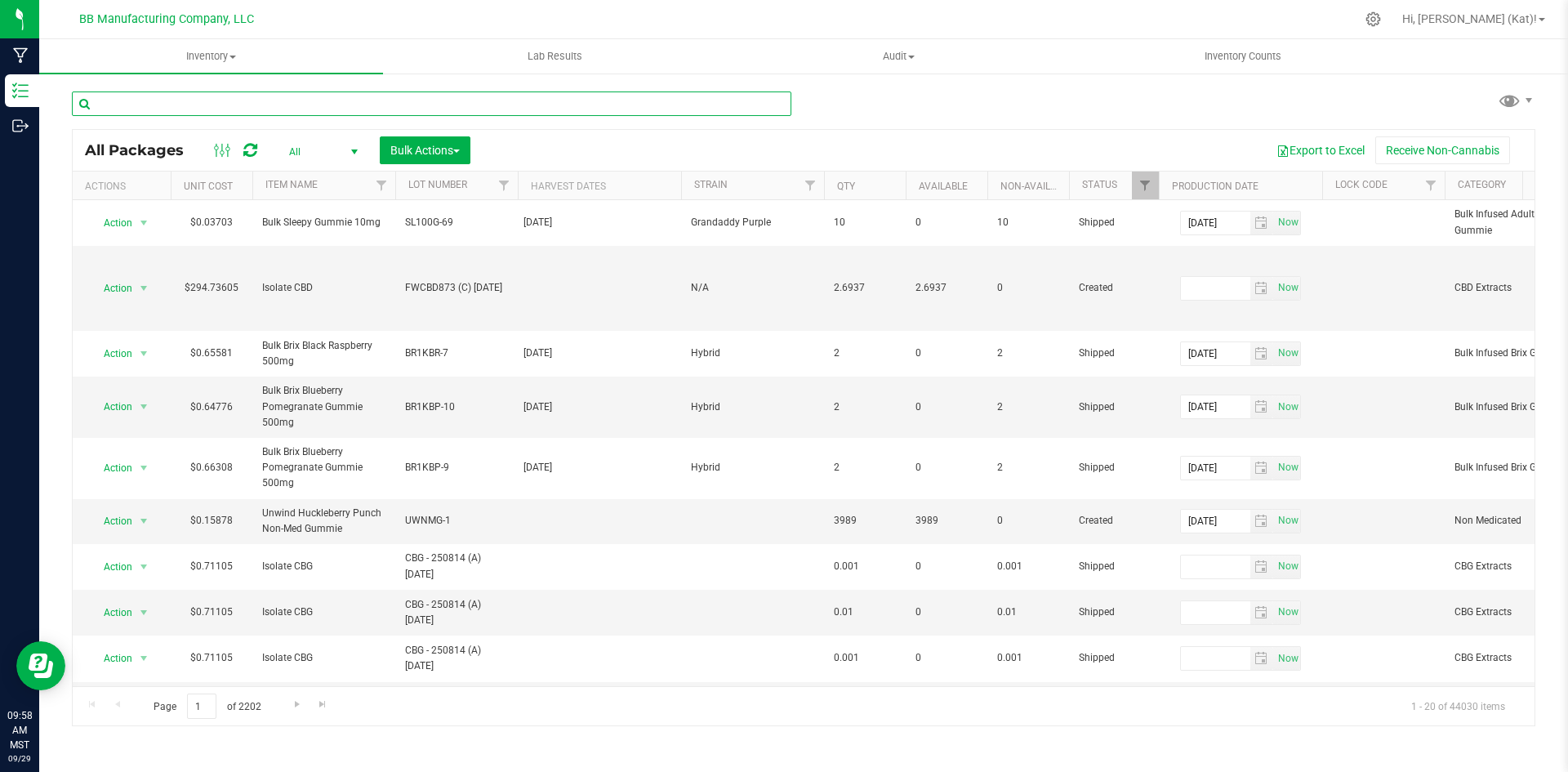
click at [226, 99] on input "text" at bounding box center [432, 103] width 719 height 25
paste input "AZBKBMG-20250909-107"
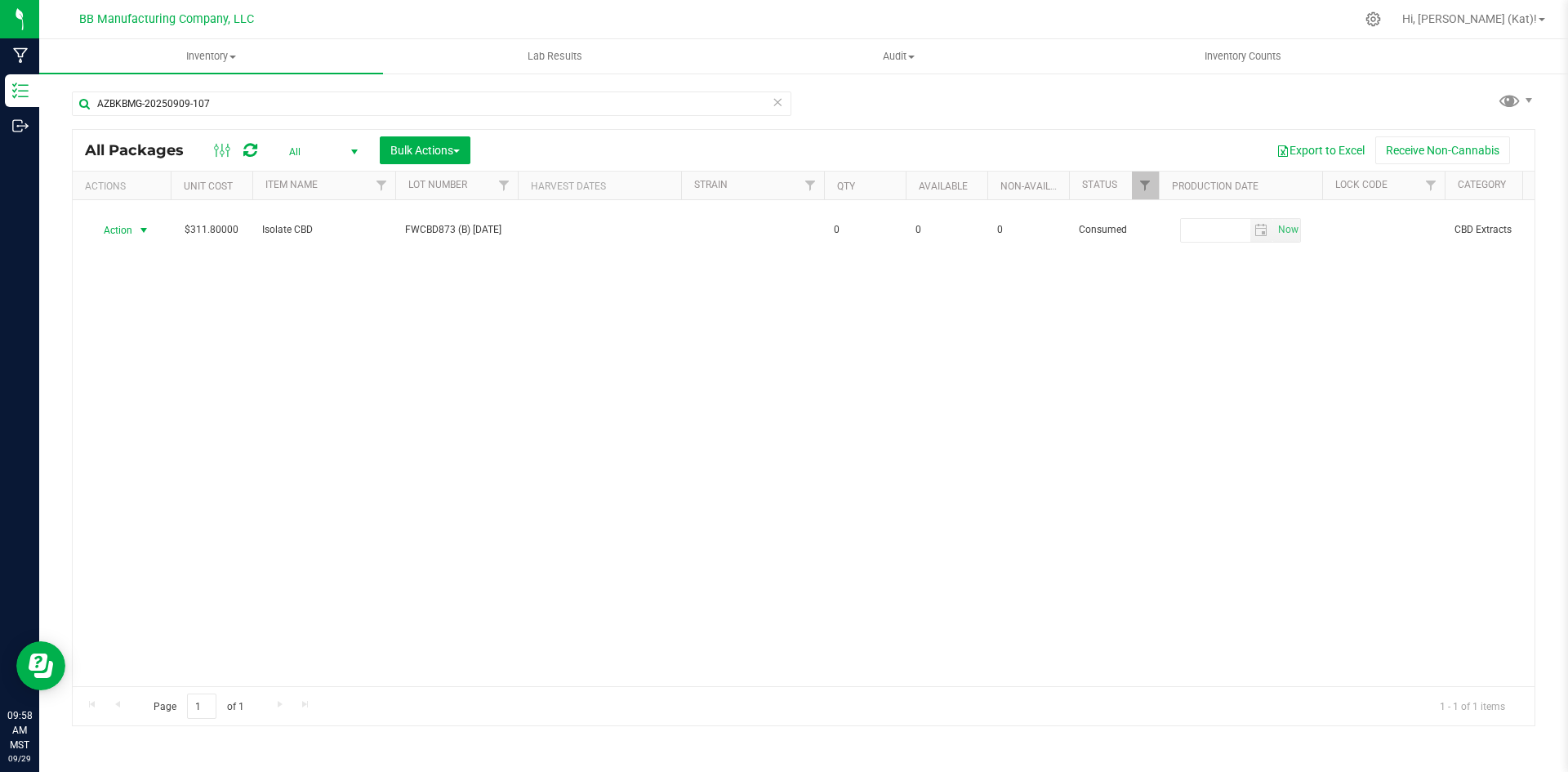
click at [113, 219] on span "Action" at bounding box center [111, 230] width 44 height 23
click at [153, 342] on li "Package audit log" at bounding box center [141, 343] width 103 height 25
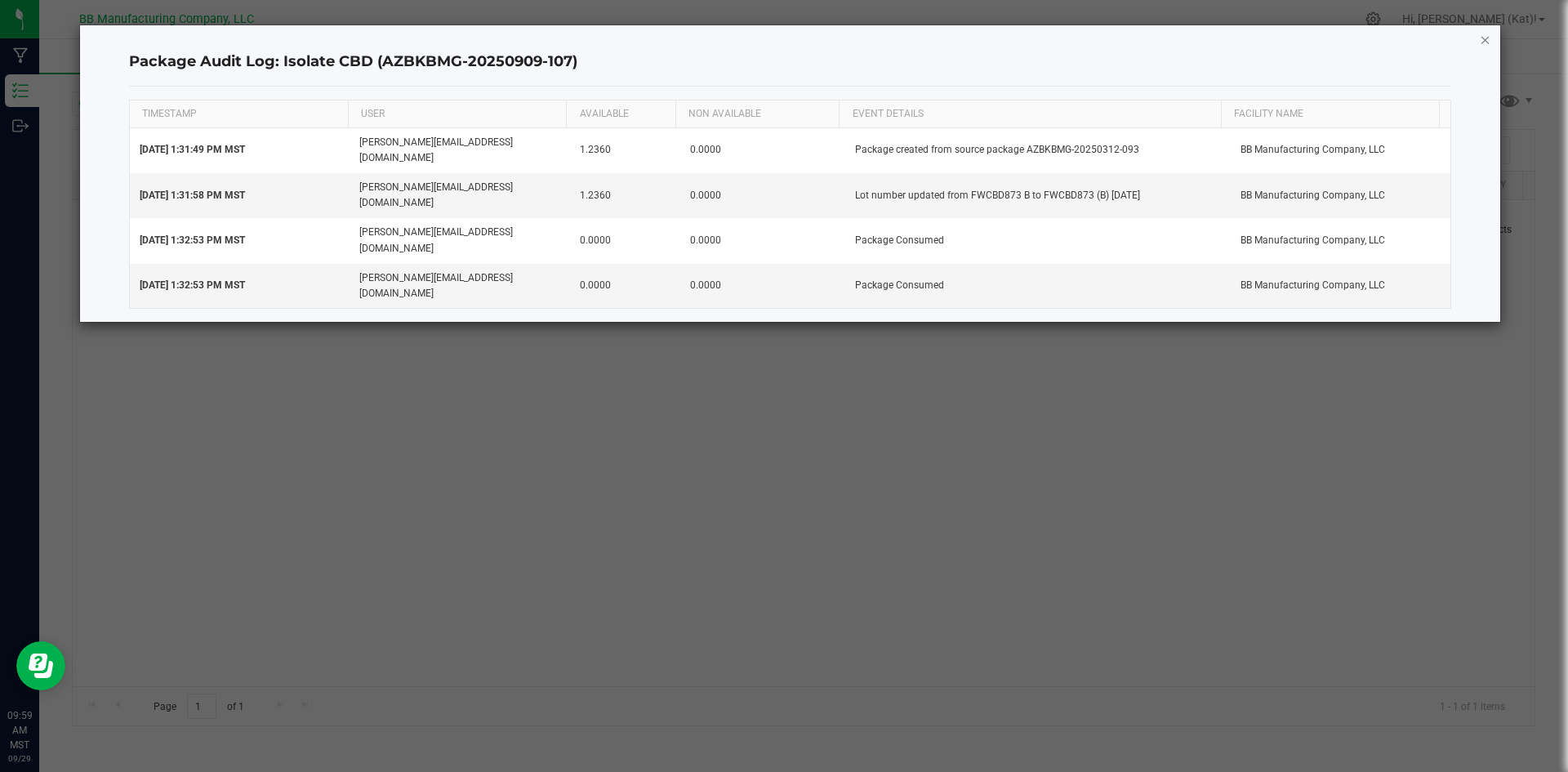
click at [1490, 38] on icon "button" at bounding box center [1486, 38] width 11 height 19
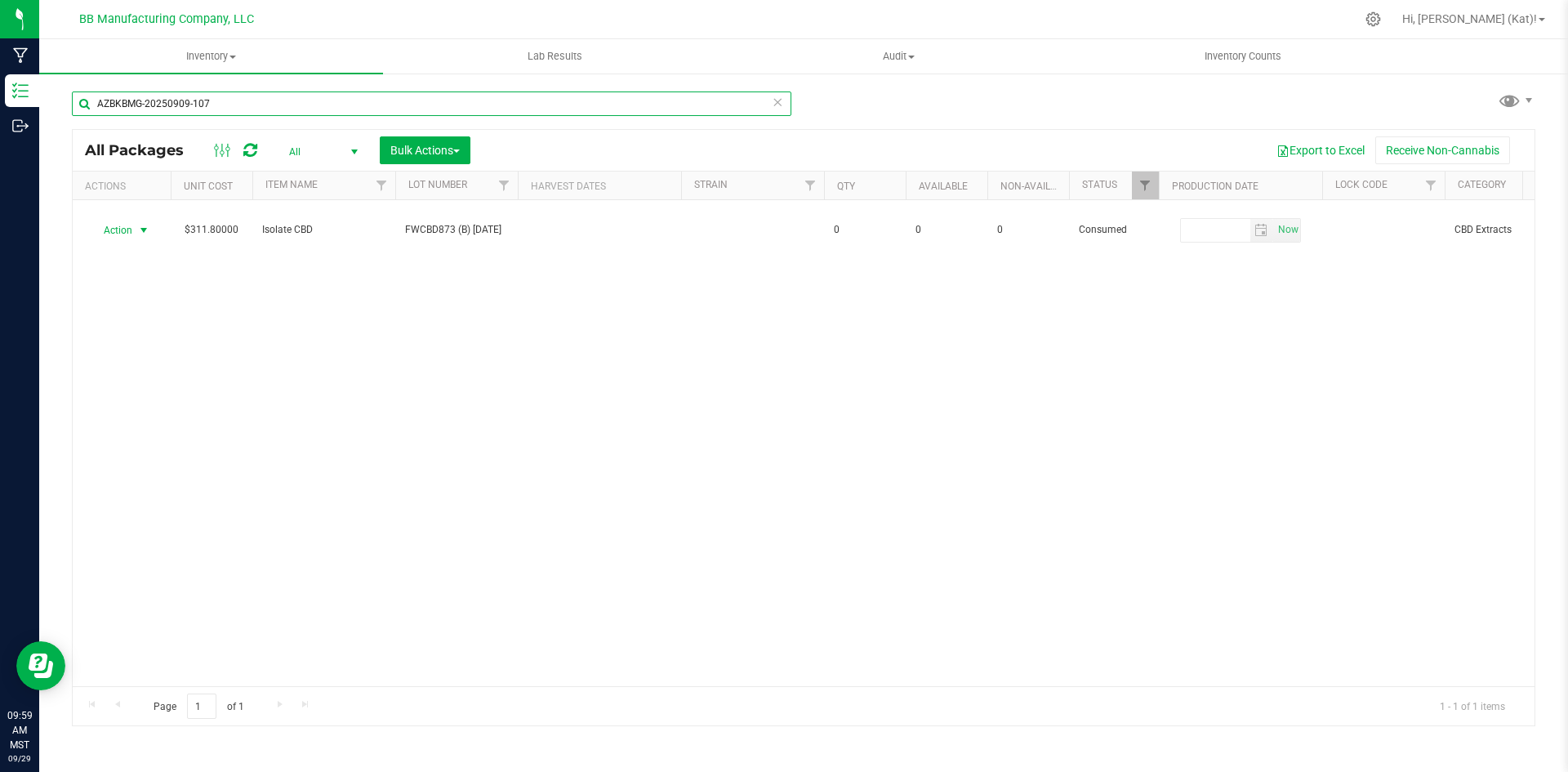
click at [193, 114] on input "AZBKBMG-20250909-107" at bounding box center [432, 103] width 719 height 25
click at [200, 113] on input "AZBKBMG-20250909-107" at bounding box center [432, 103] width 719 height 25
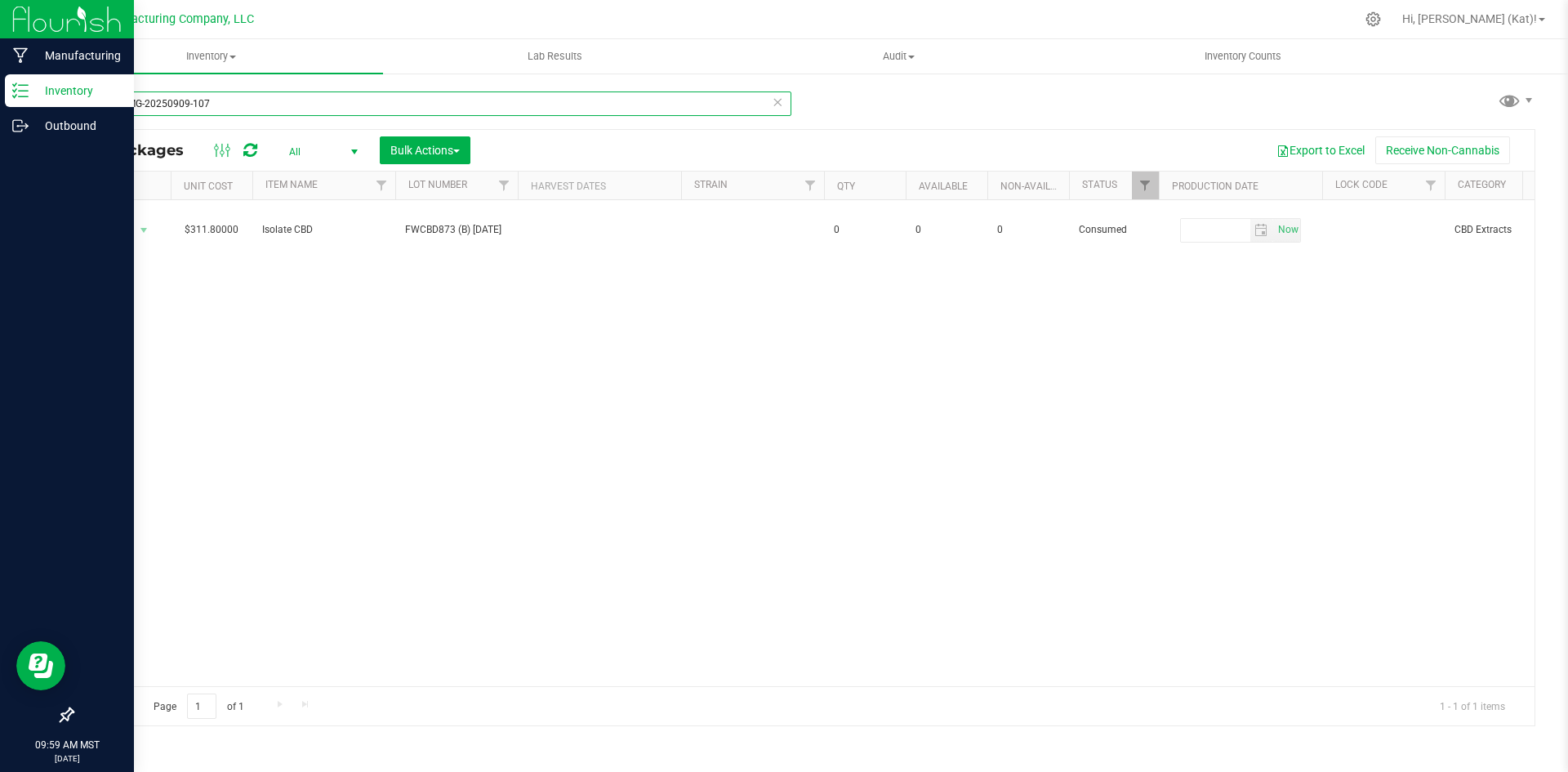
drag, startPoint x: 111, startPoint y: 102, endPoint x: 0, endPoint y: 103, distance: 111.0
click at [0, 103] on div "Manufacturing Inventory Outbound 09:59 AM MST 09/29/2025 09/29 BB Manufacturing…" at bounding box center [784, 386] width 1568 height 772
paste input "AZBKBMG-20250506-012"
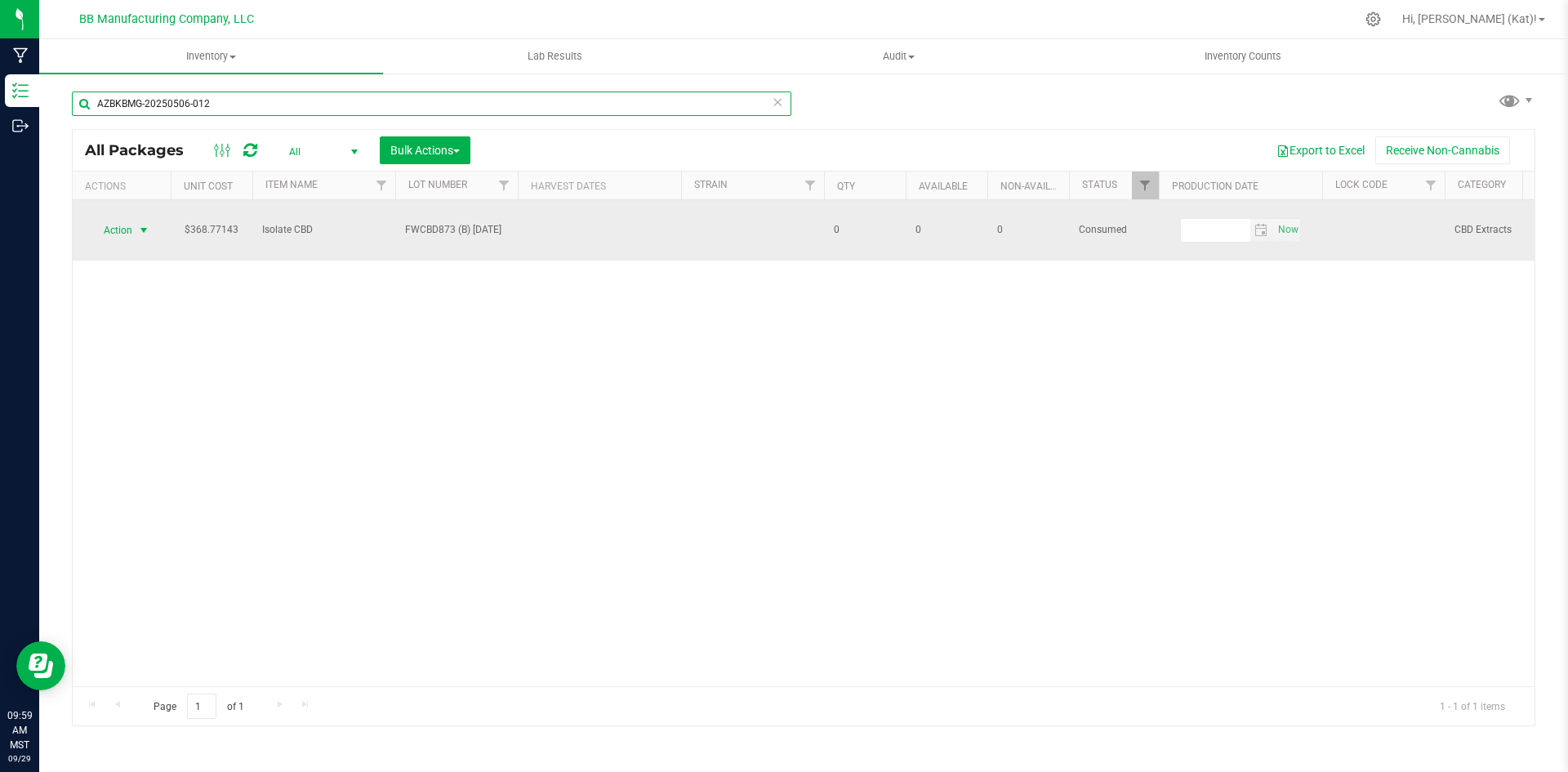
type input "AZBKBMG-20250506-012"
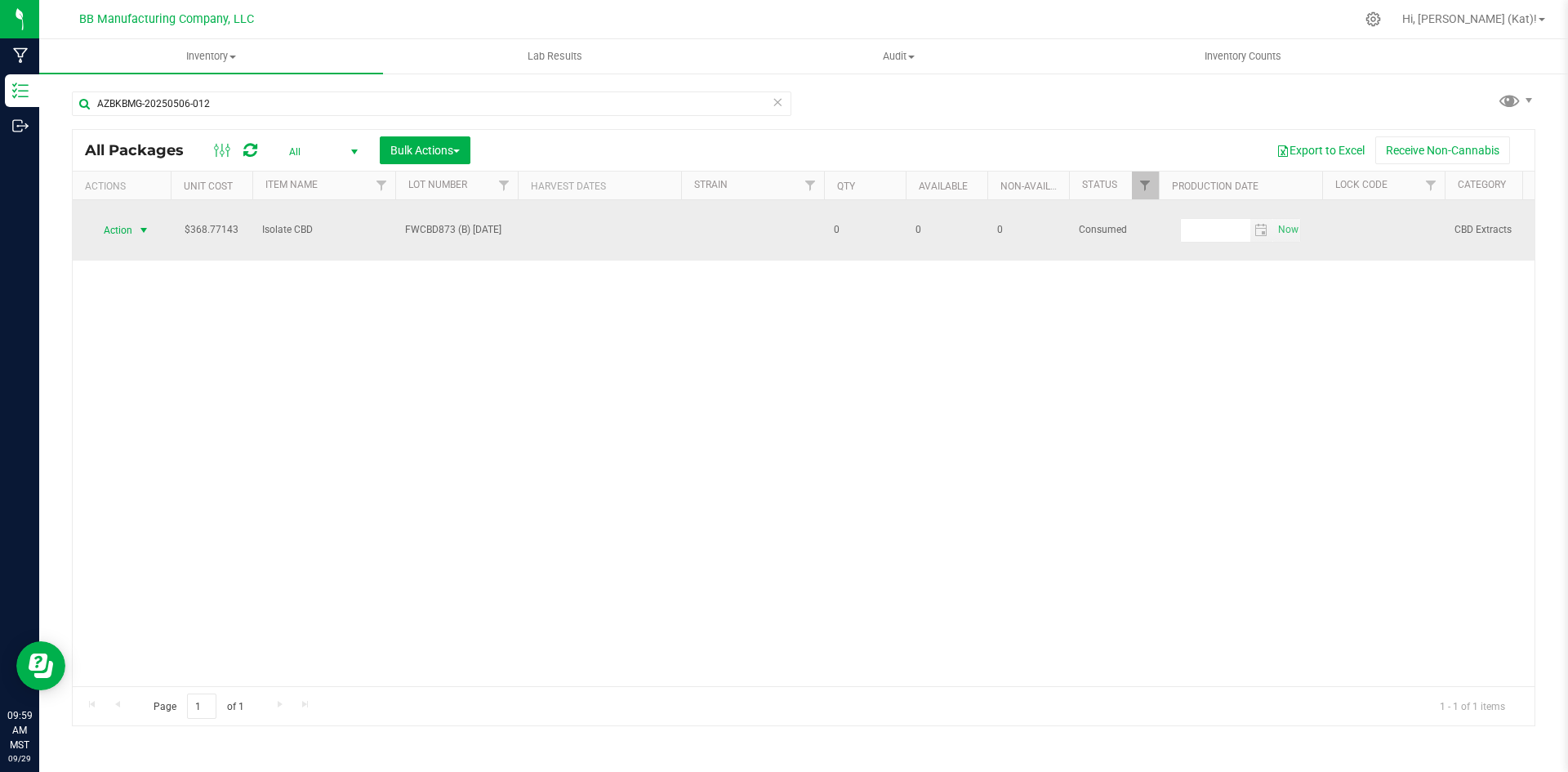
click at [117, 222] on span "Action" at bounding box center [111, 230] width 44 height 23
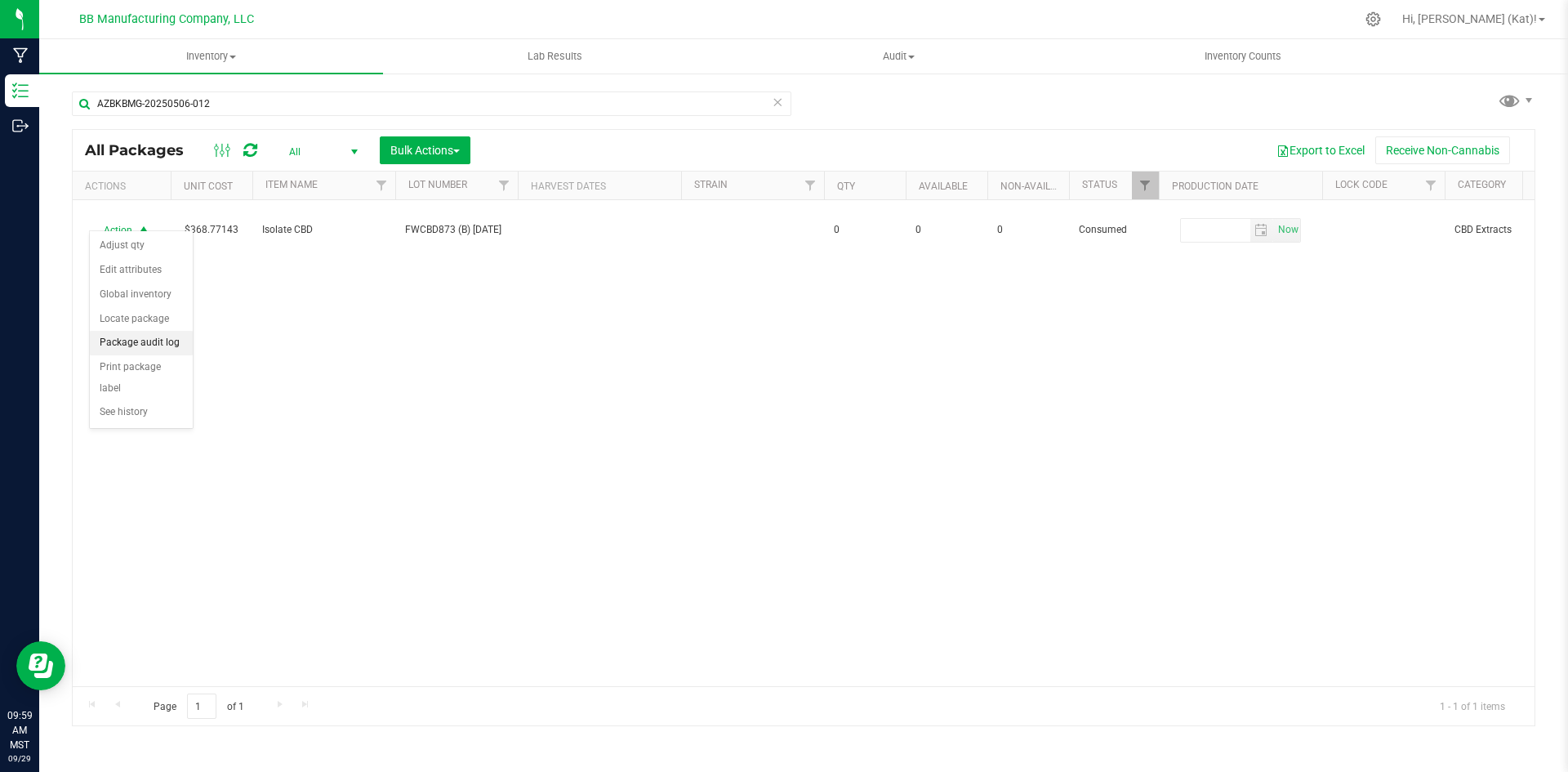
click at [157, 350] on li "Package audit log" at bounding box center [141, 343] width 103 height 25
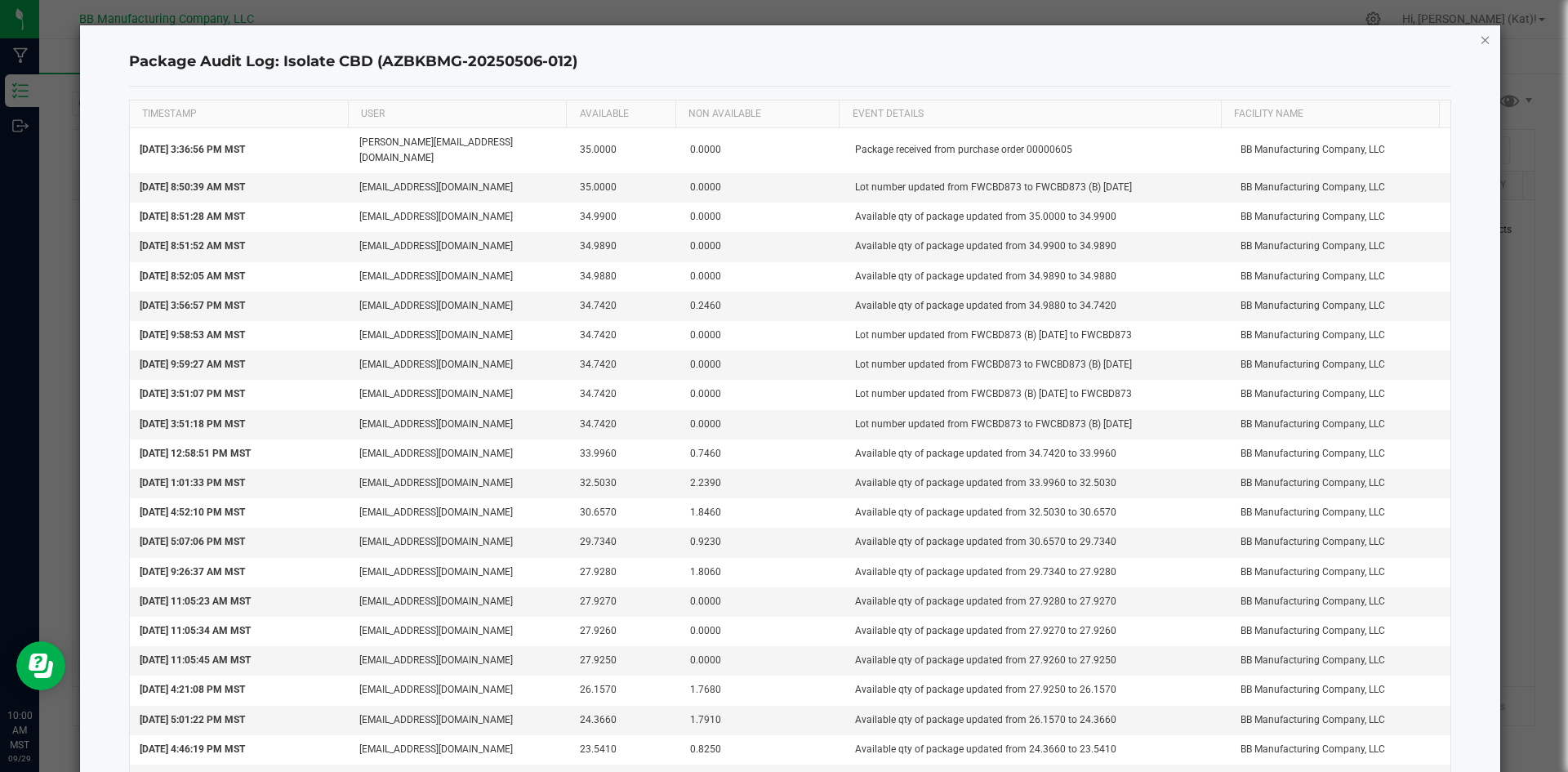
click at [1480, 42] on icon "button" at bounding box center [1486, 38] width 11 height 19
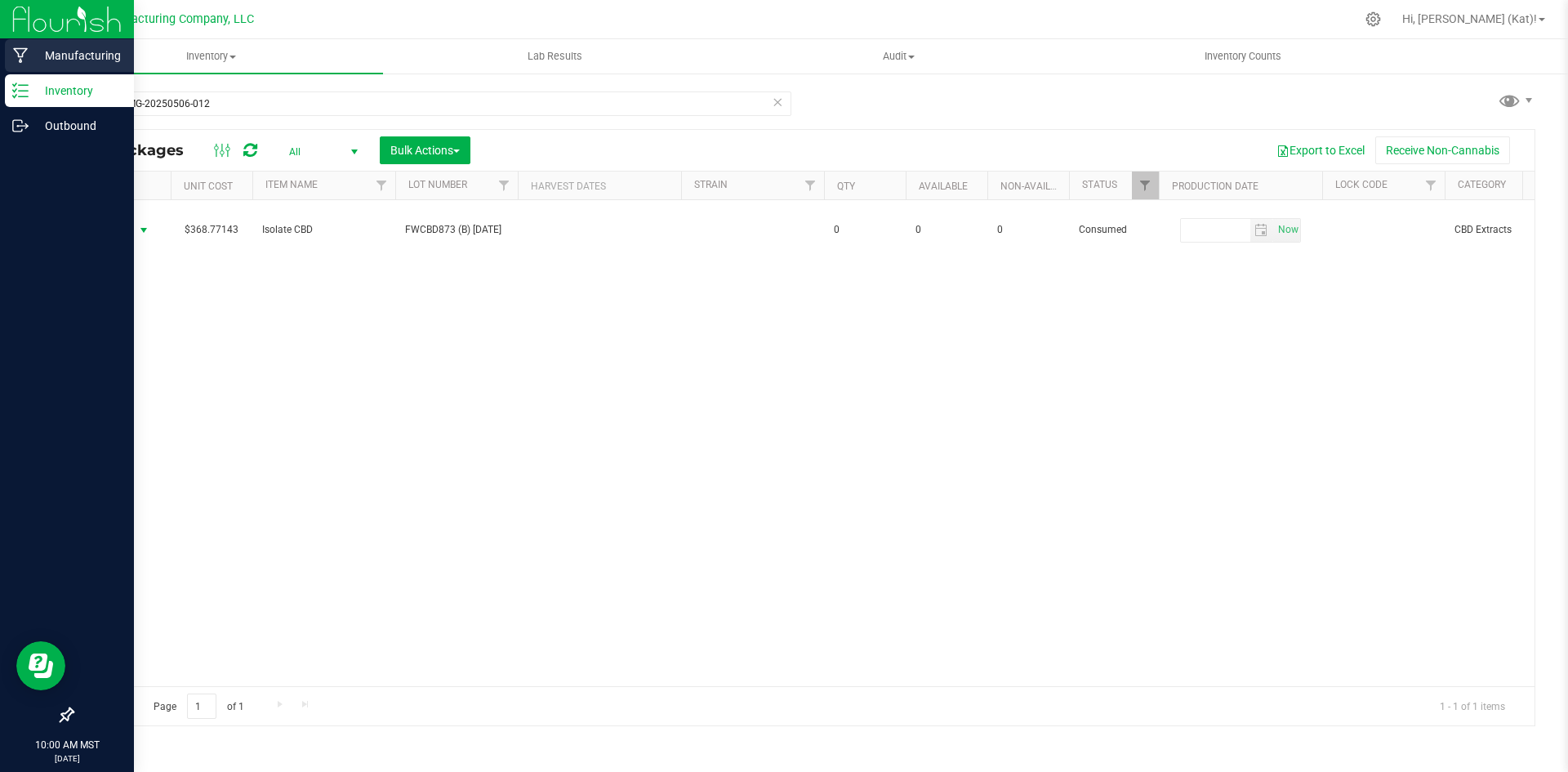
click at [64, 51] on p "Manufacturing" at bounding box center [77, 55] width 98 height 19
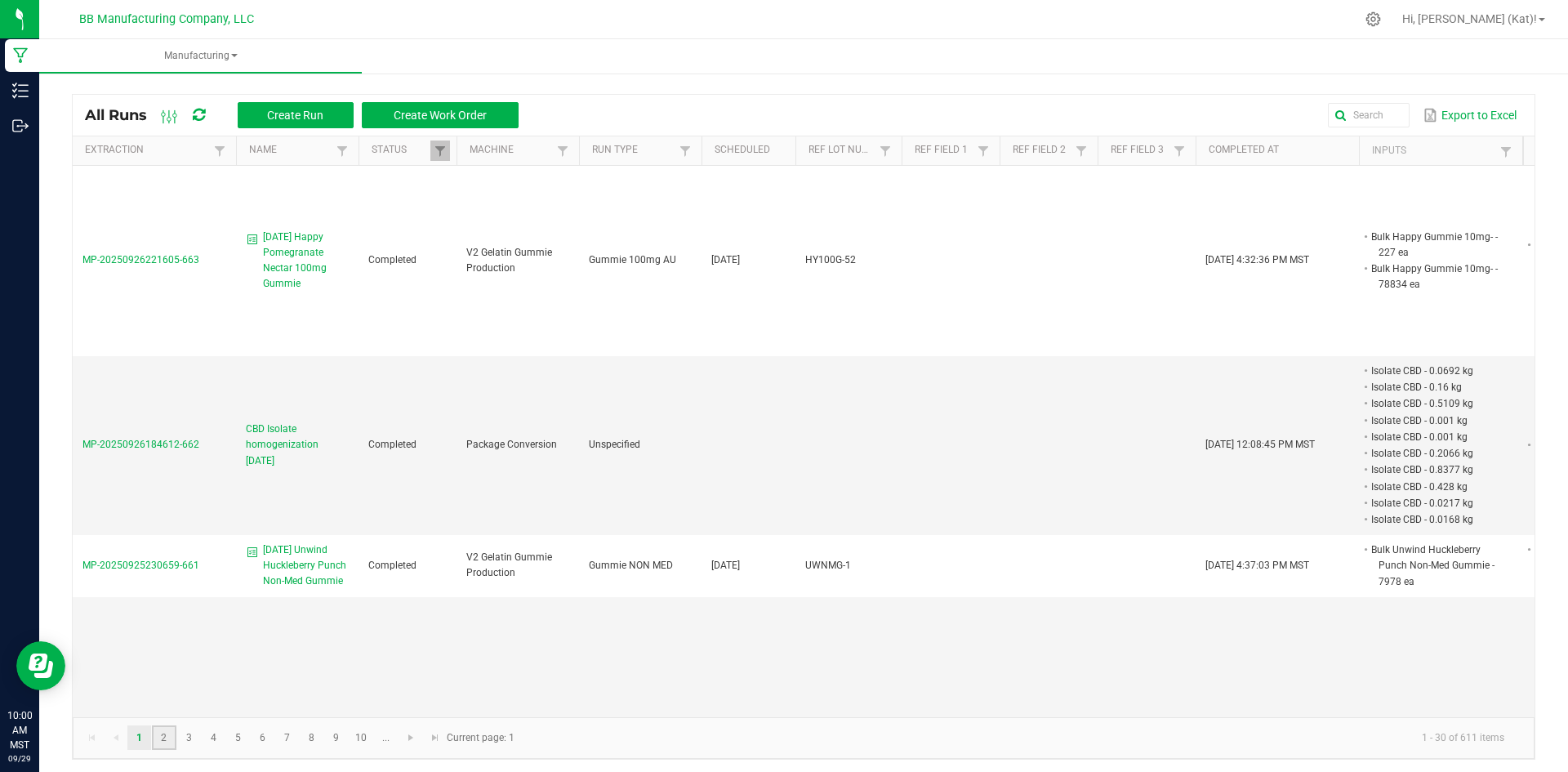
click at [163, 733] on link "2" at bounding box center [164, 737] width 24 height 25
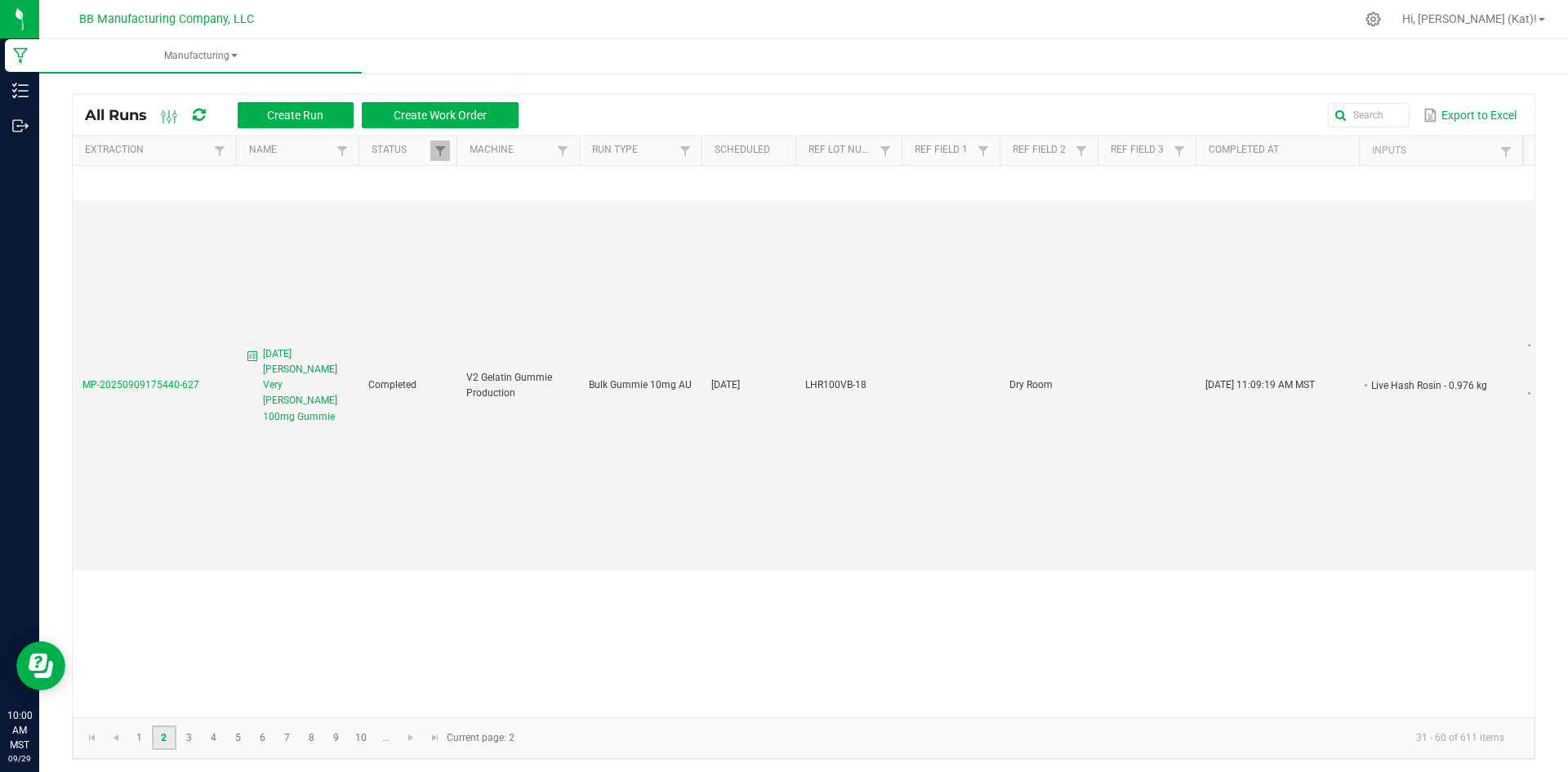
scroll to position [1226, 0]
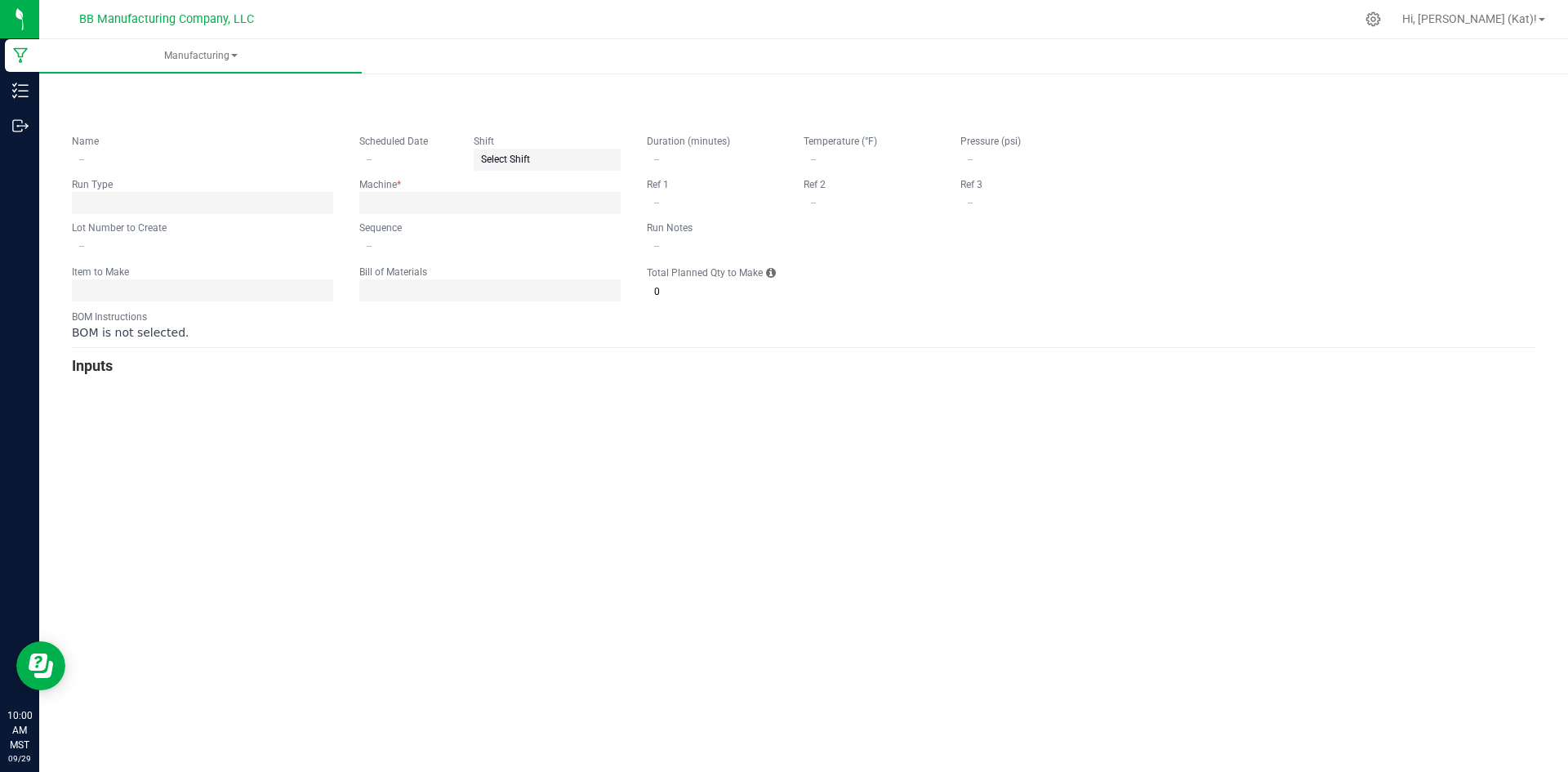
type input "[DATE] Sleepy Blackberry Acai 100mg Gummie"
type input "09/08/2025"
type input "SL100G-67"
type input "0"
type input "Dry Room"
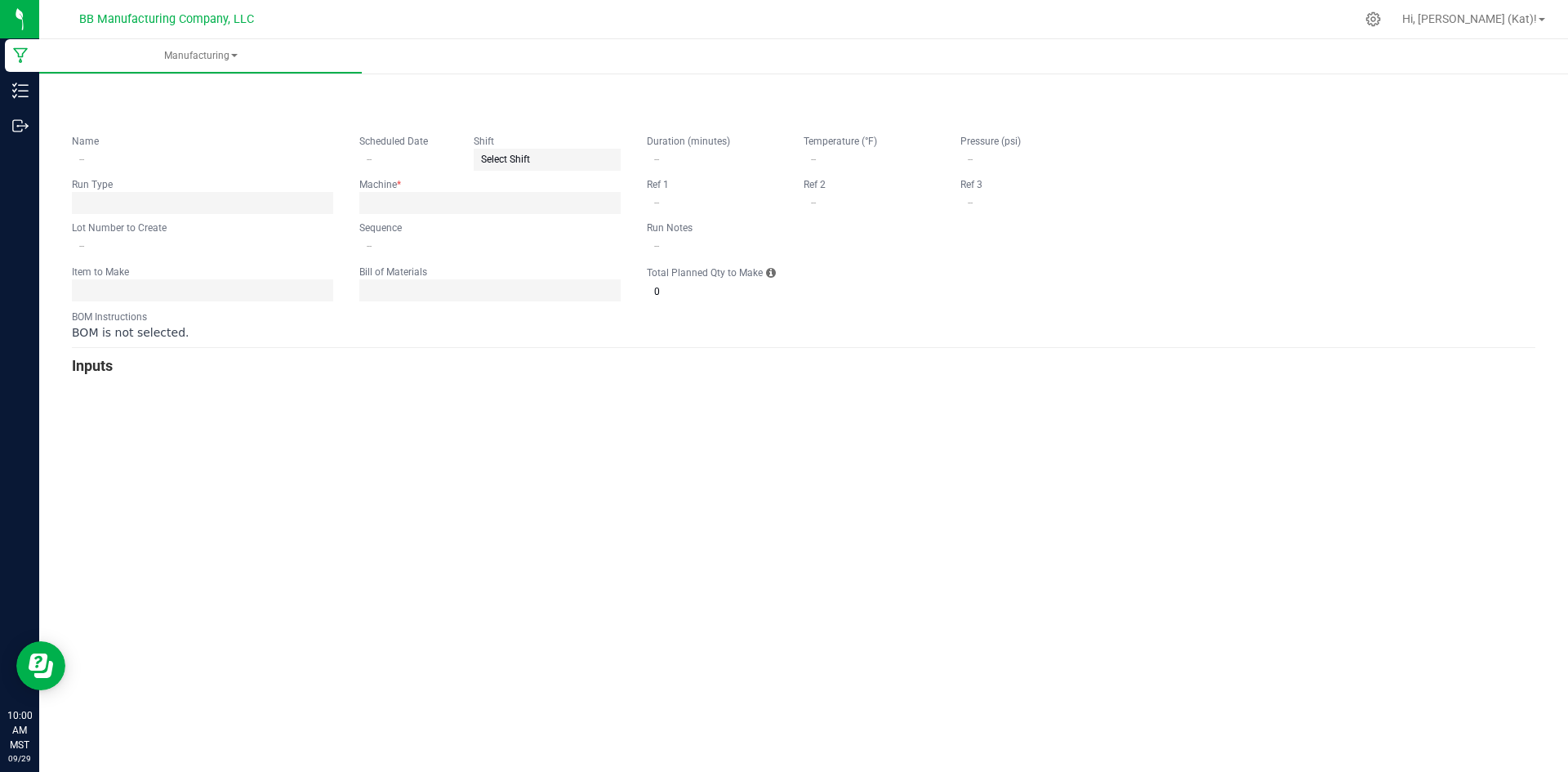
type input "15"
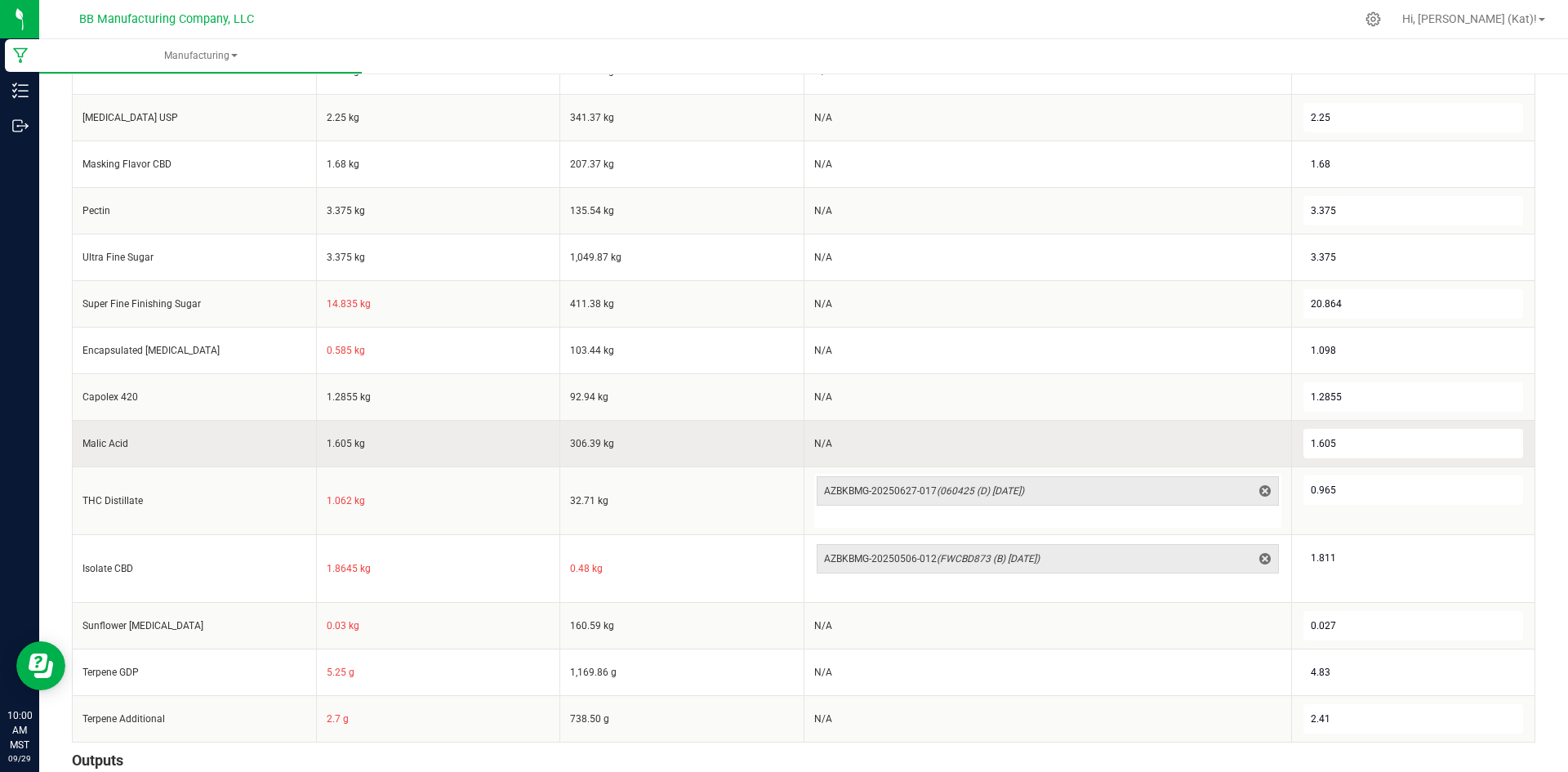
scroll to position [725, 0]
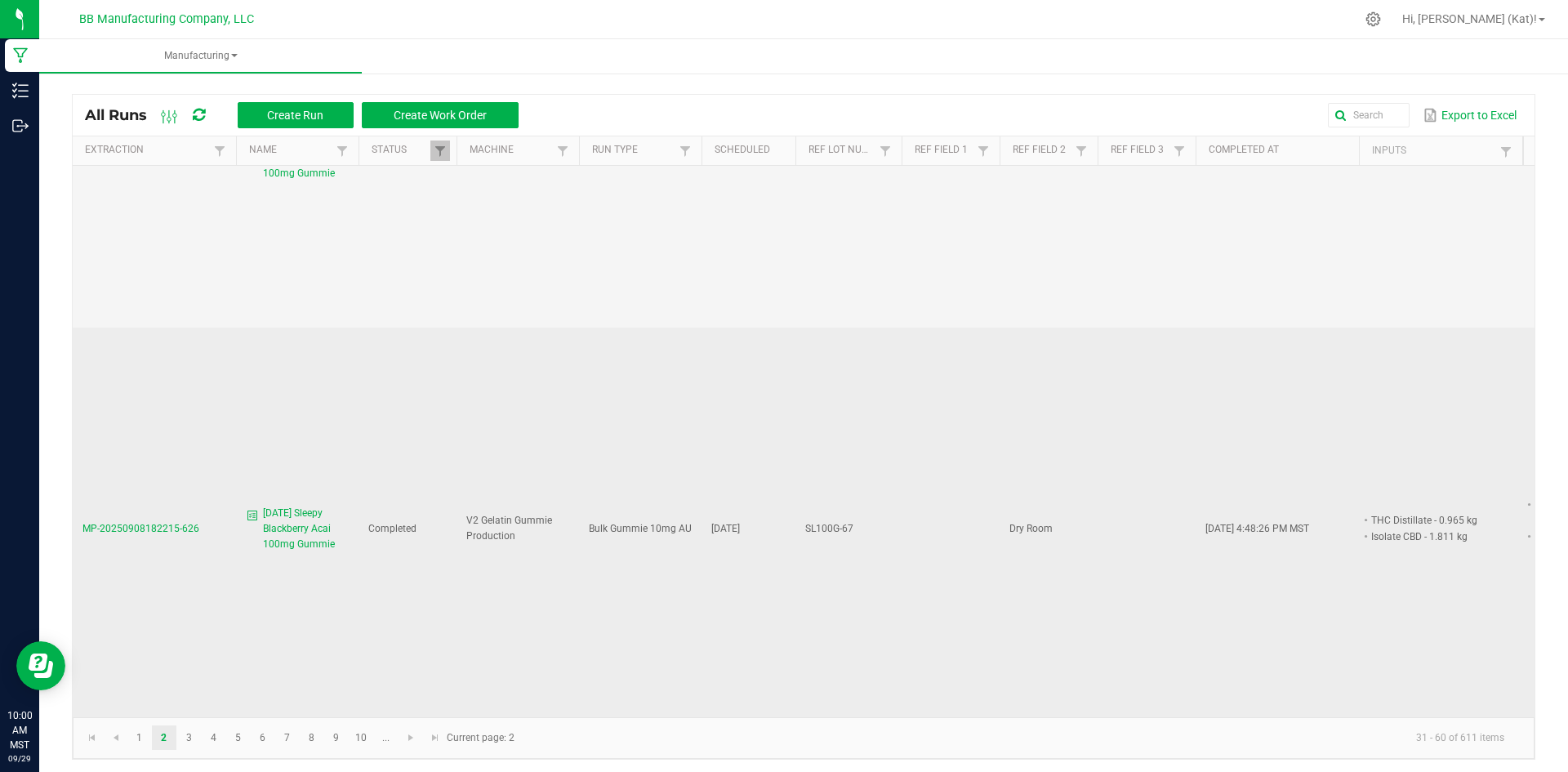
scroll to position [1471, 0]
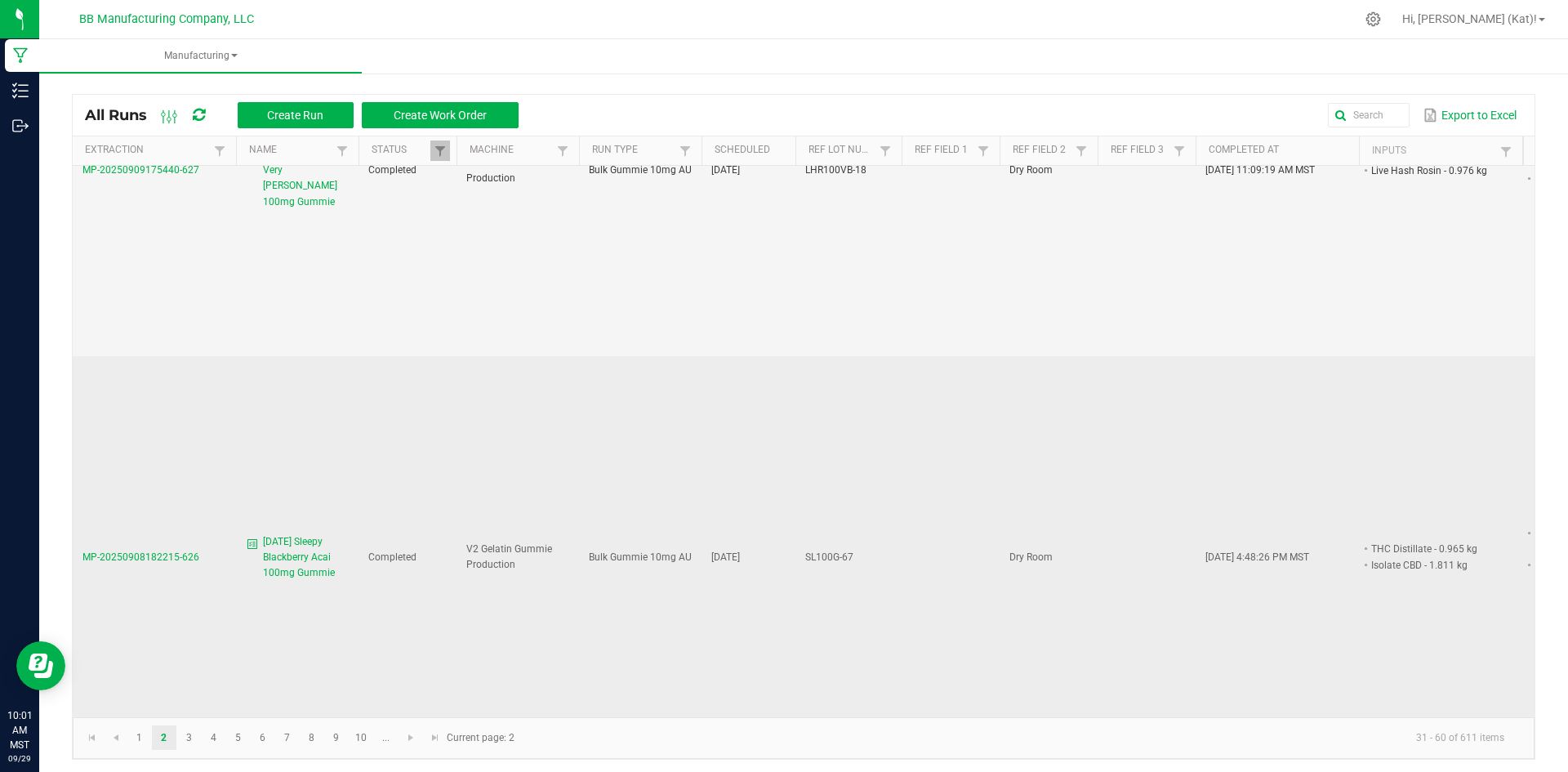
click at [305, 535] on span "[DATE] Sleepy Blackberry Acai 100mg Gummie" at bounding box center [306, 559] width 86 height 48
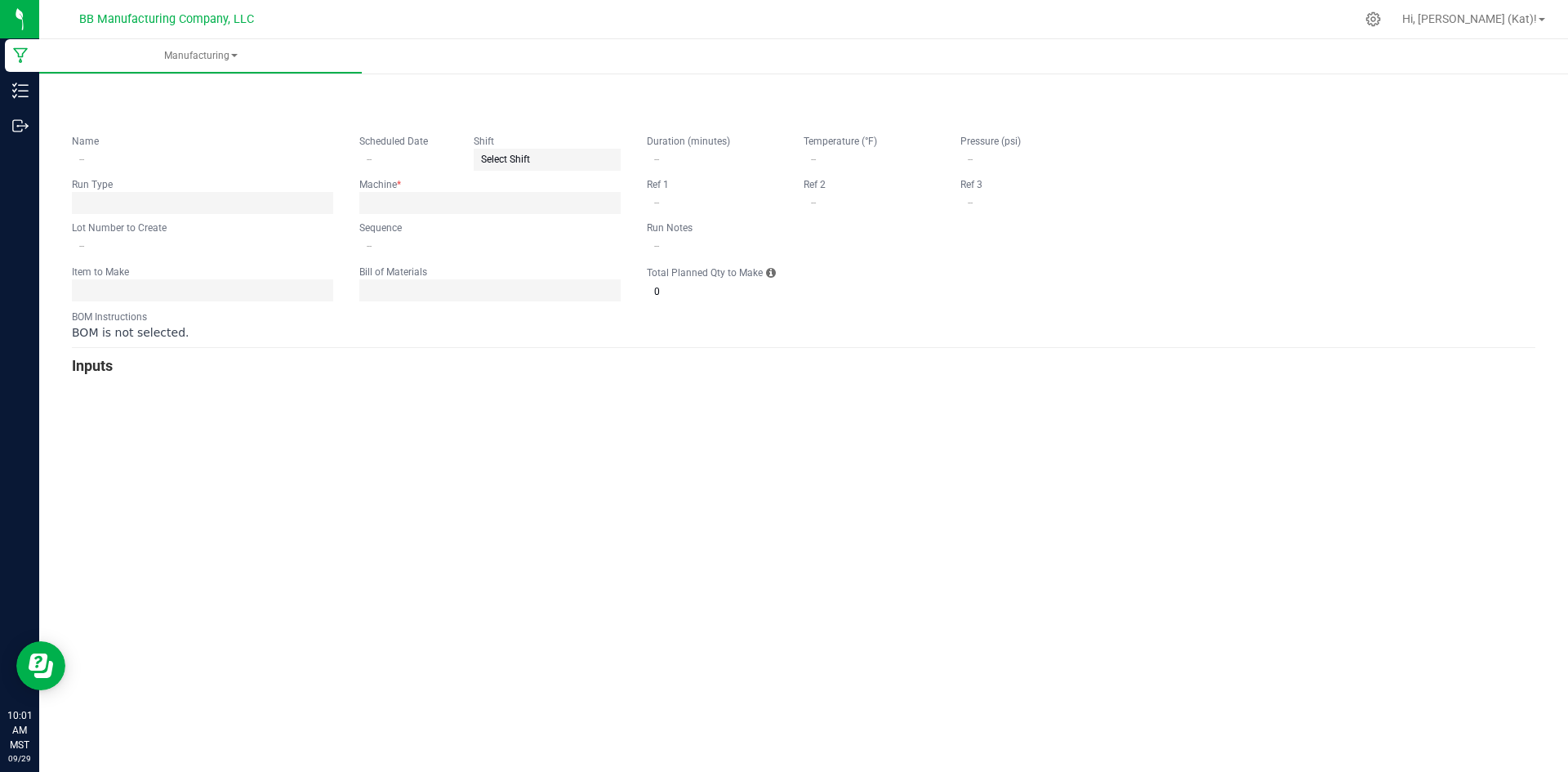
type input "[DATE] Sleepy Blackberry Acai 100mg Gummie"
type input "09/08/2025"
type input "SL100G-67"
type input "0"
type input "Dry Room"
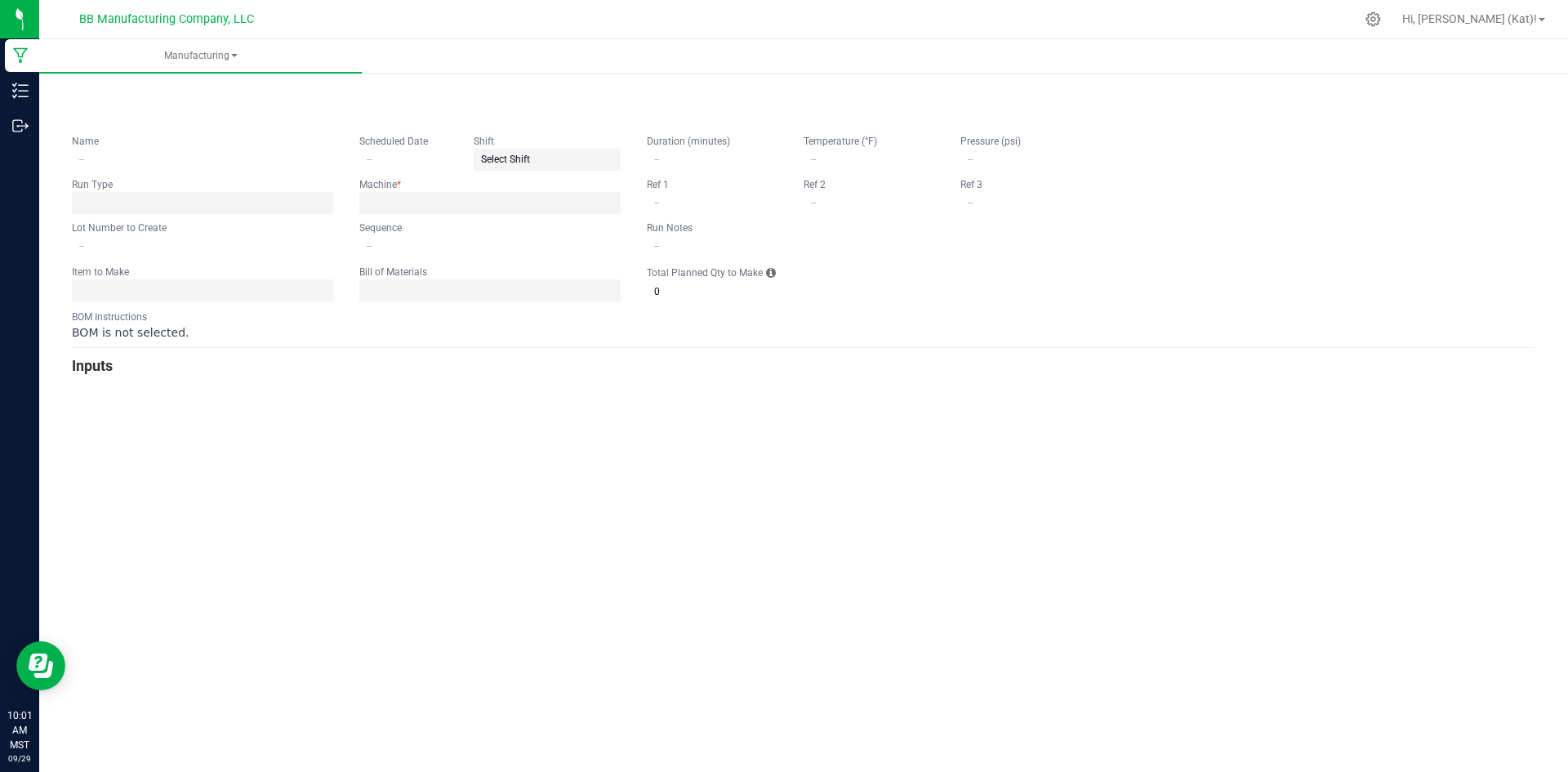
type input "15"
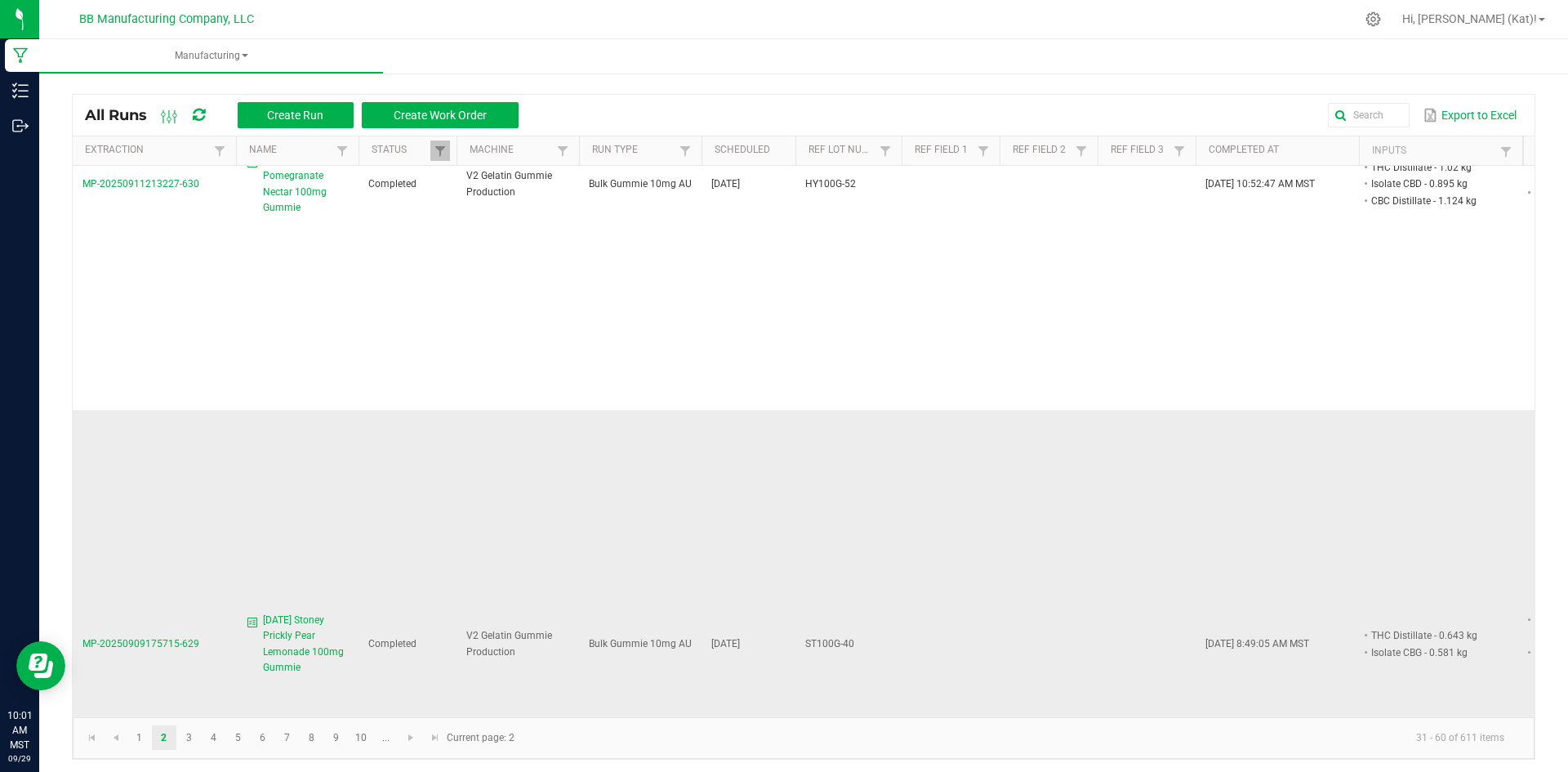
scroll to position [82, 0]
